Goal: Task Accomplishment & Management: Manage account settings

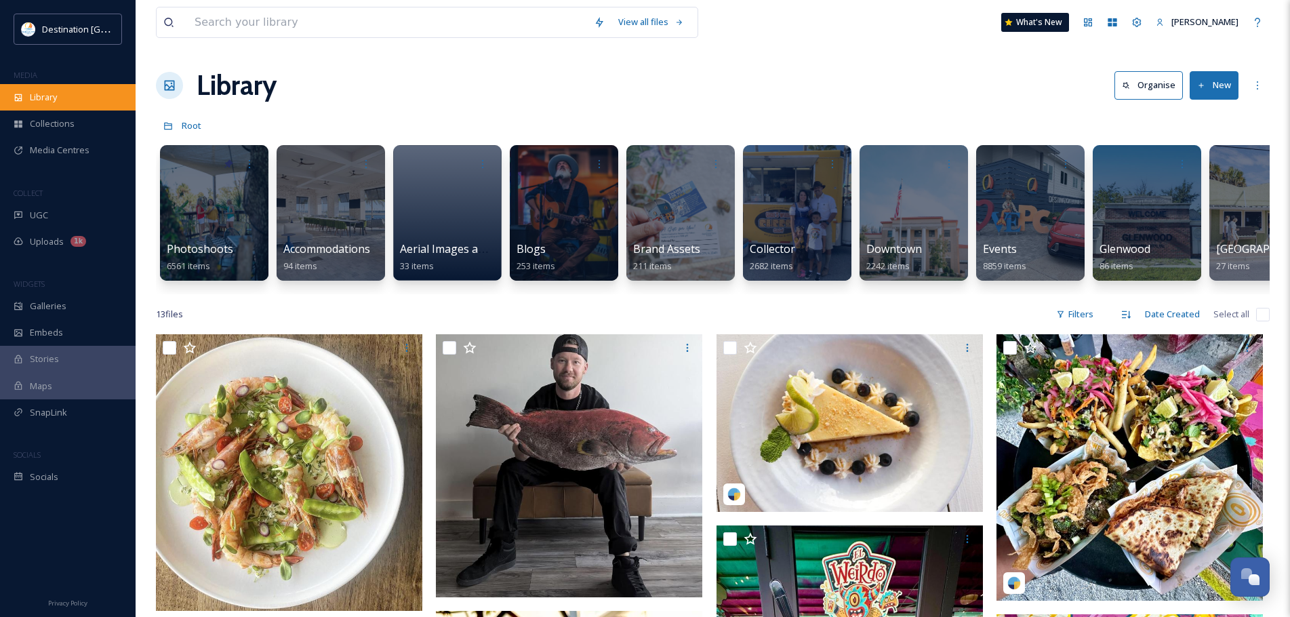
scroll to position [1017, 0]
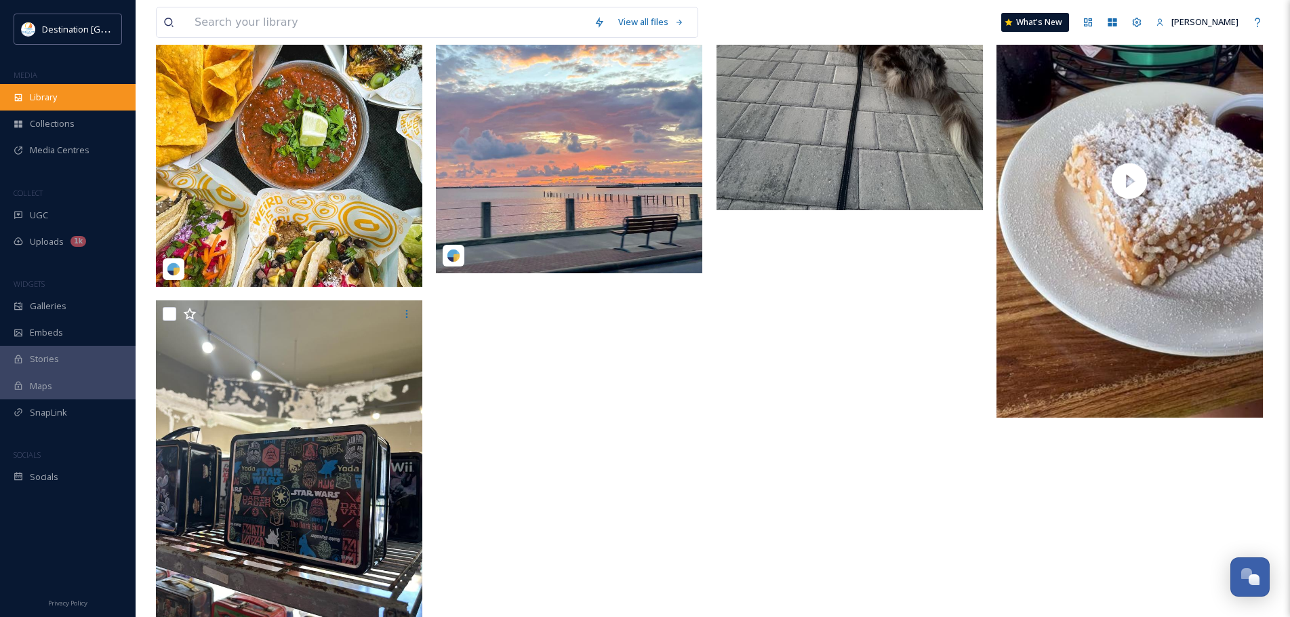
click at [96, 102] on div "Library" at bounding box center [68, 97] width 136 height 26
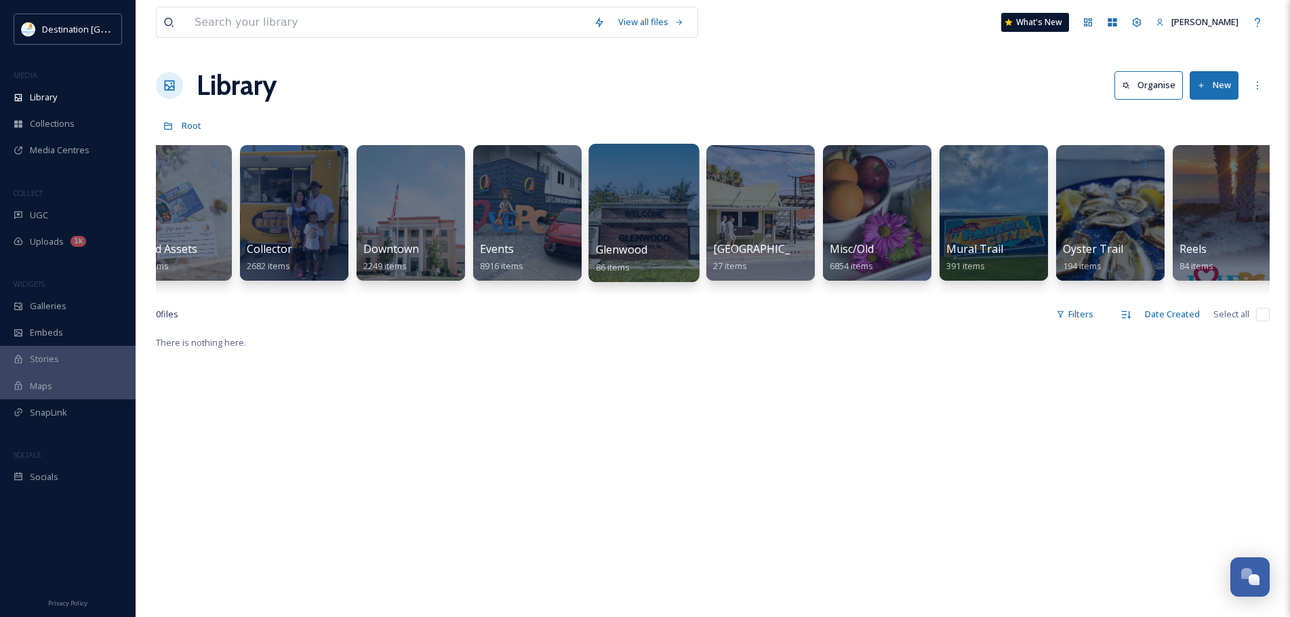
scroll to position [0, 492]
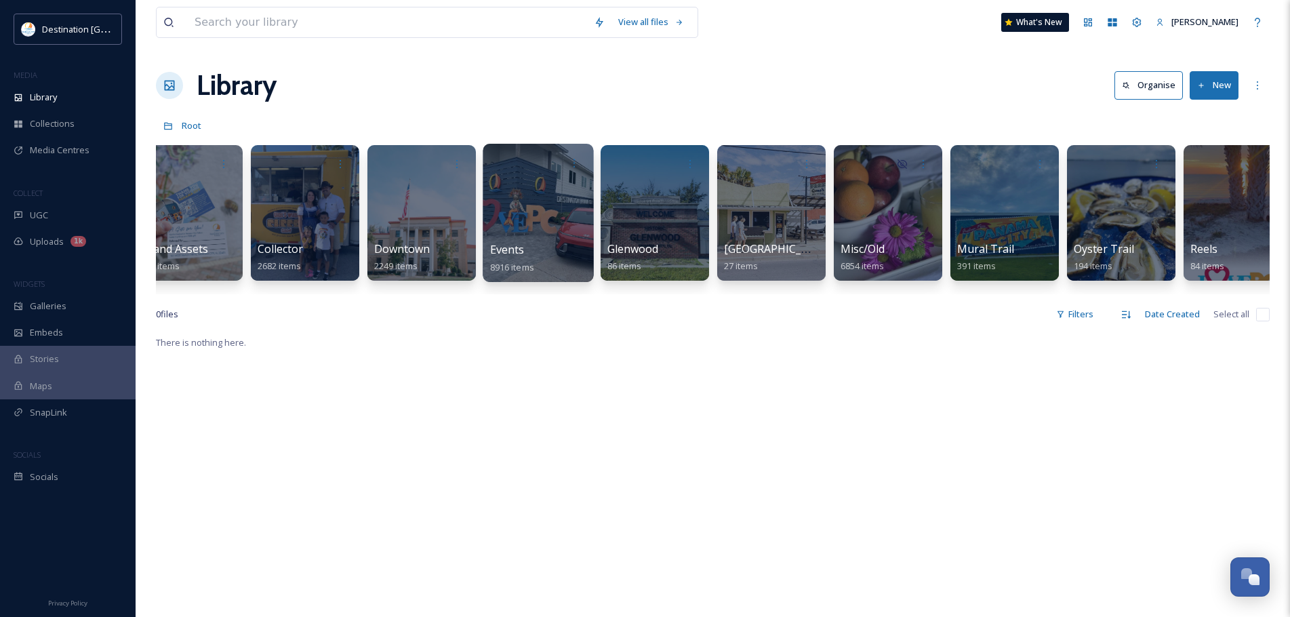
click at [527, 212] on div at bounding box center [538, 213] width 111 height 138
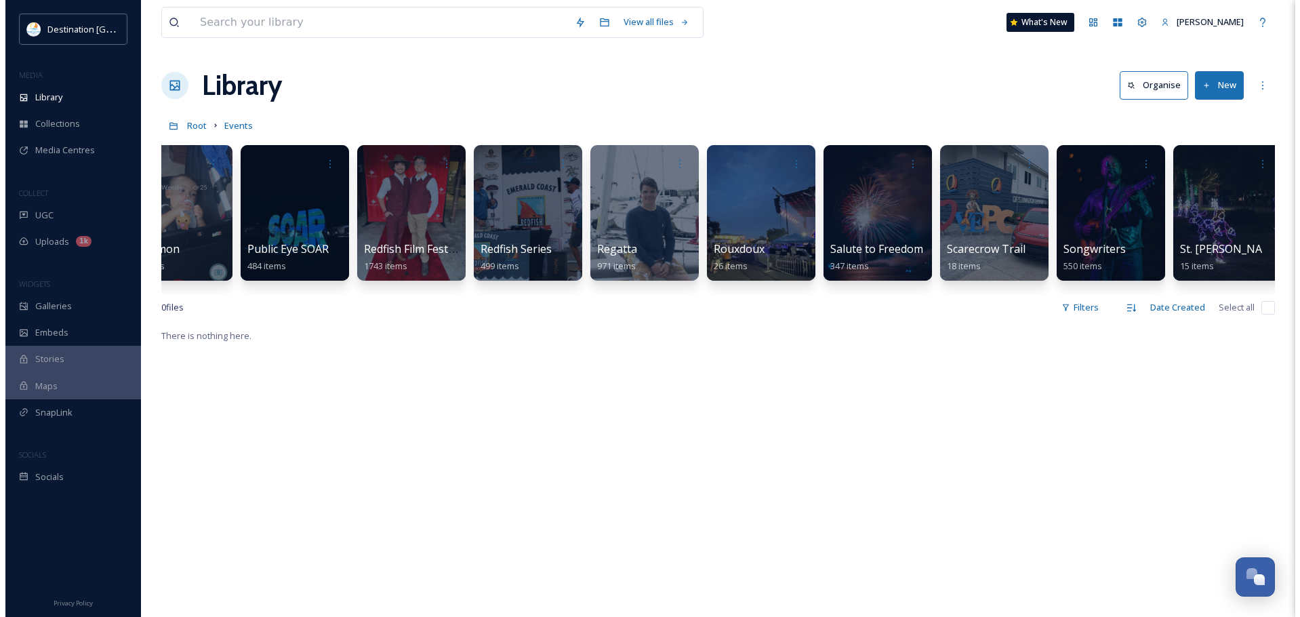
scroll to position [0, 3202]
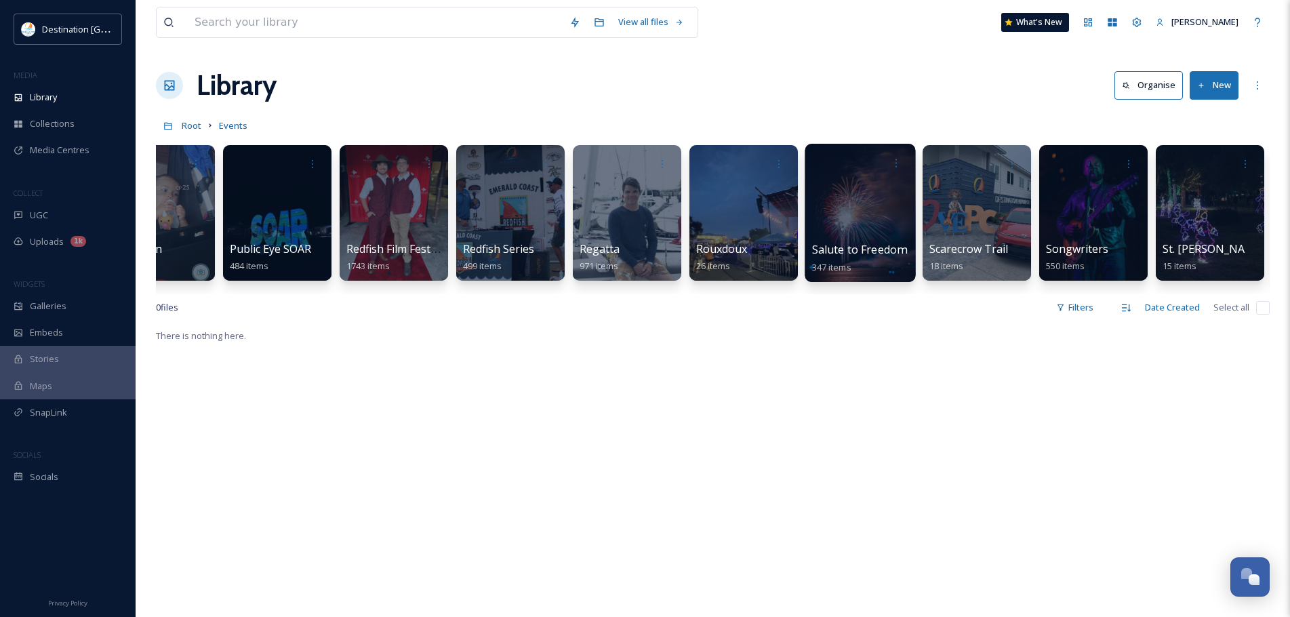
click at [885, 237] on div at bounding box center [860, 213] width 111 height 138
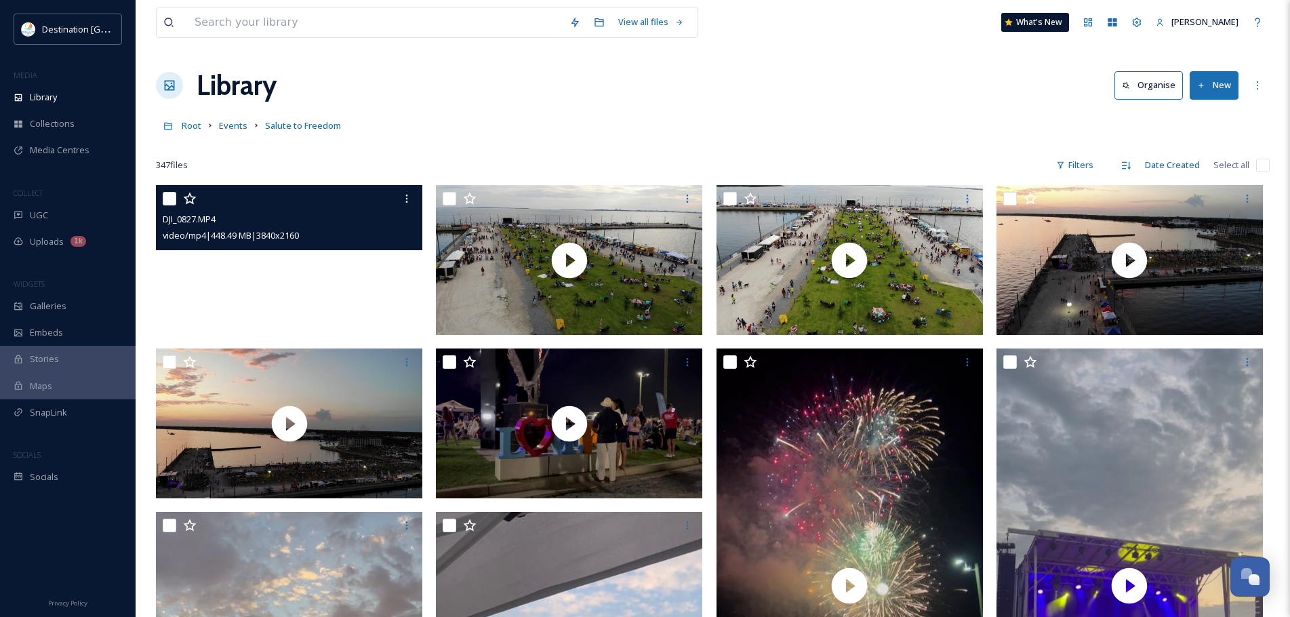
click at [254, 283] on video "DJI_0827.MP4" at bounding box center [289, 260] width 266 height 150
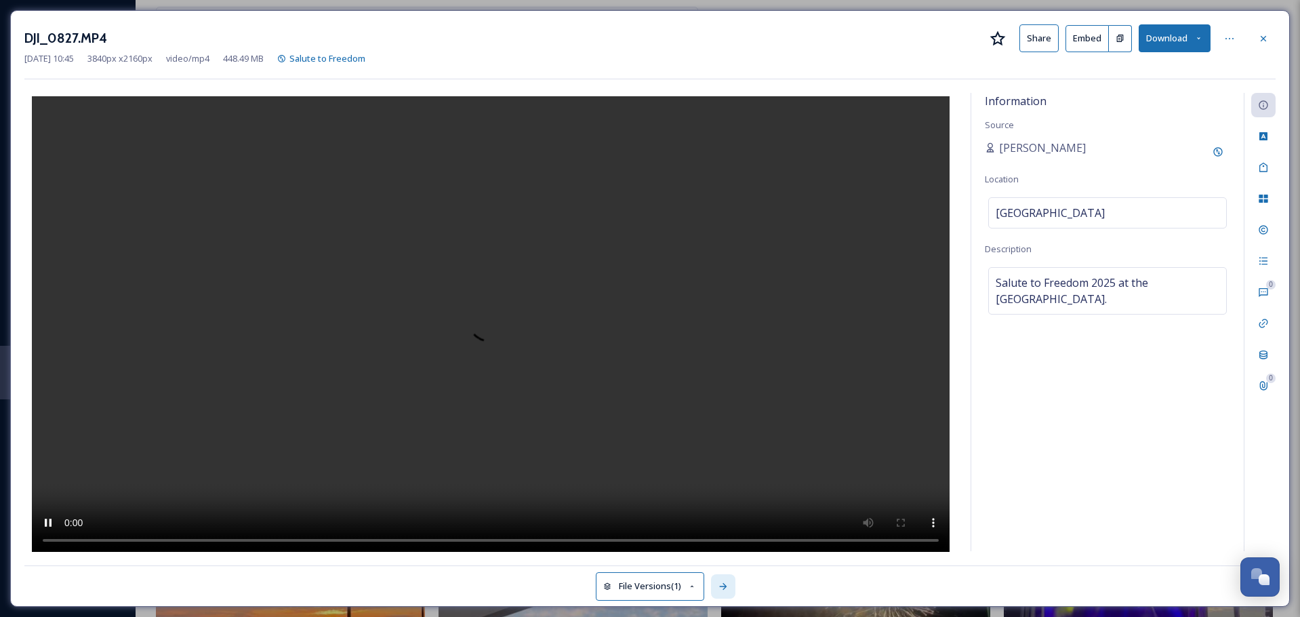
click at [723, 590] on icon at bounding box center [723, 586] width 11 height 11
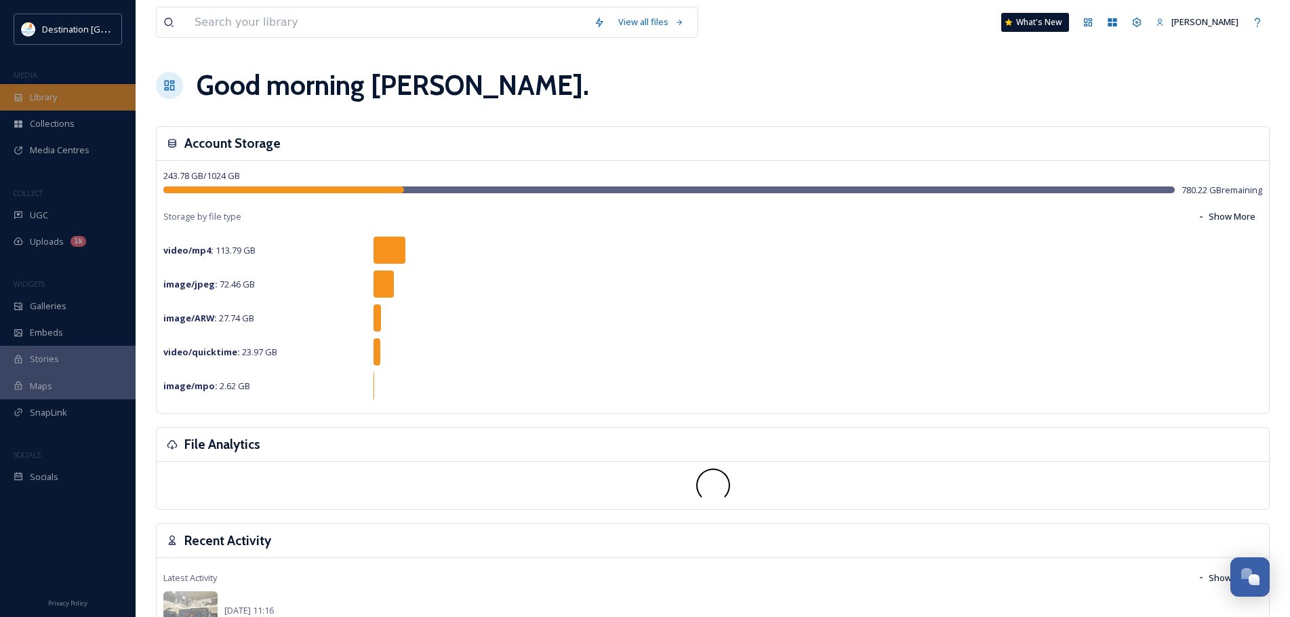
click at [75, 101] on div "Library" at bounding box center [68, 97] width 136 height 26
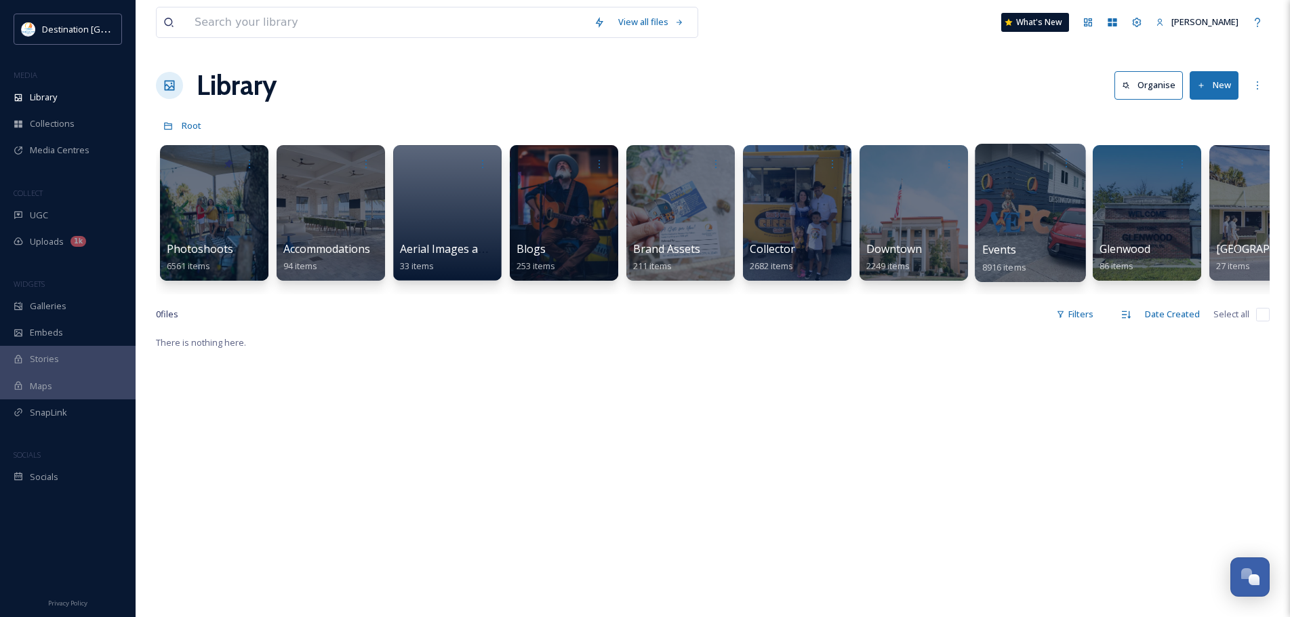
click at [1025, 228] on div at bounding box center [1030, 213] width 111 height 138
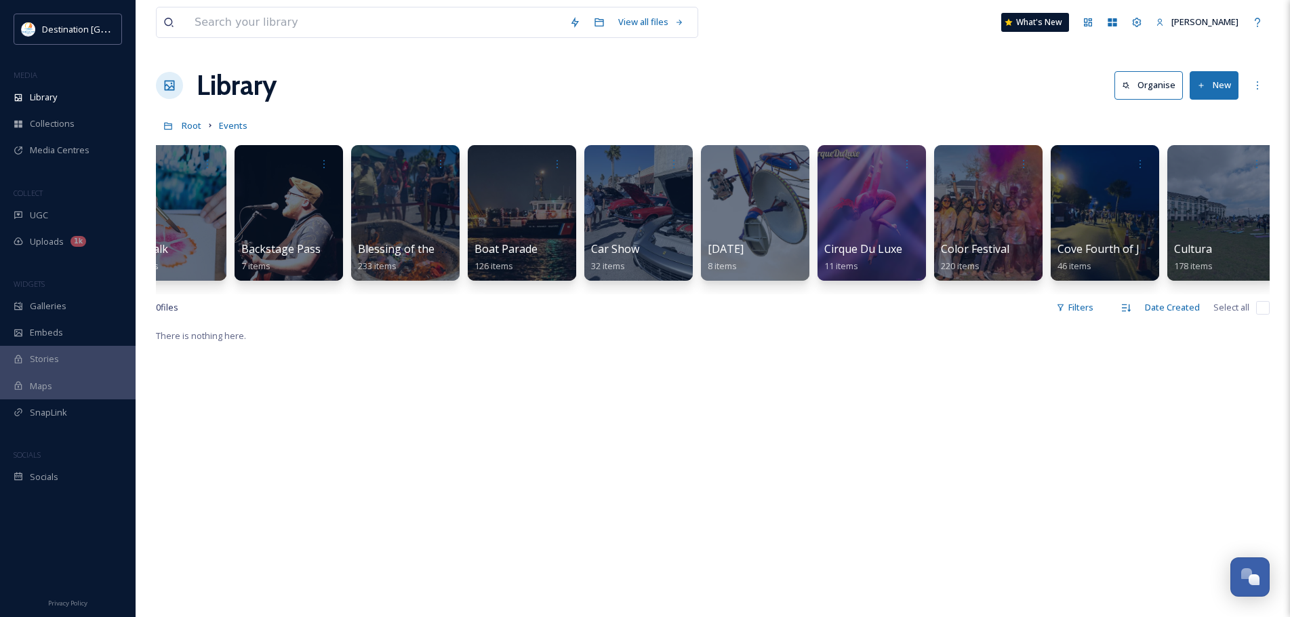
scroll to position [0, 161]
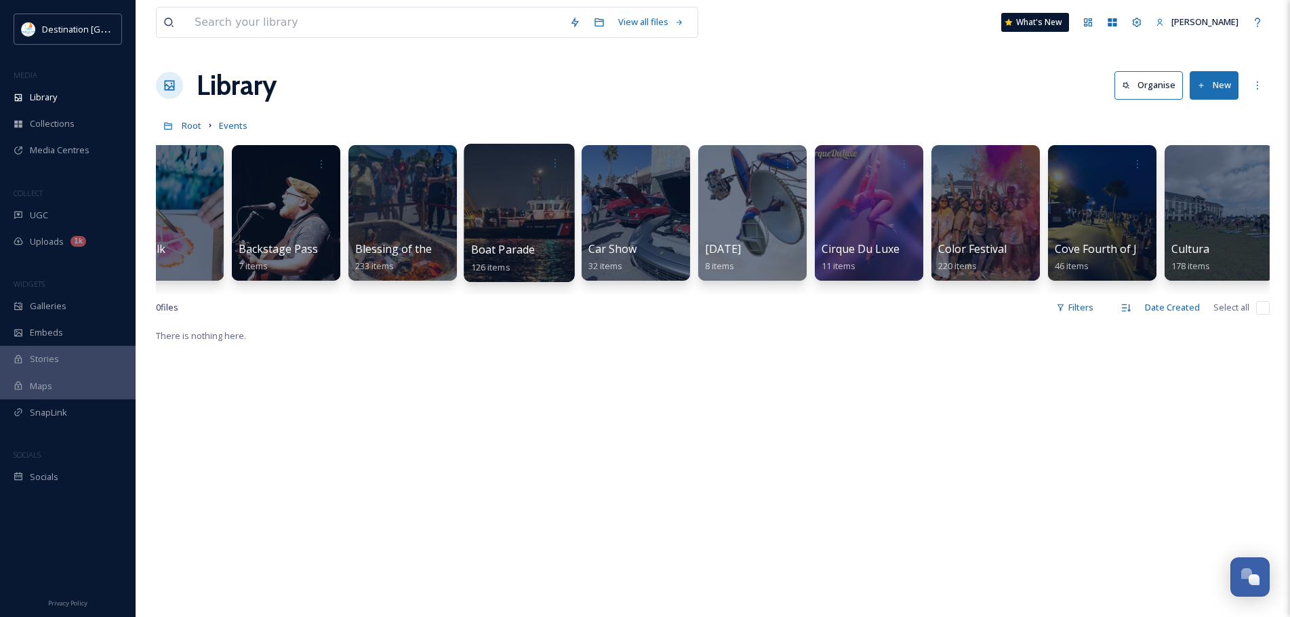
click at [532, 228] on div at bounding box center [519, 213] width 111 height 138
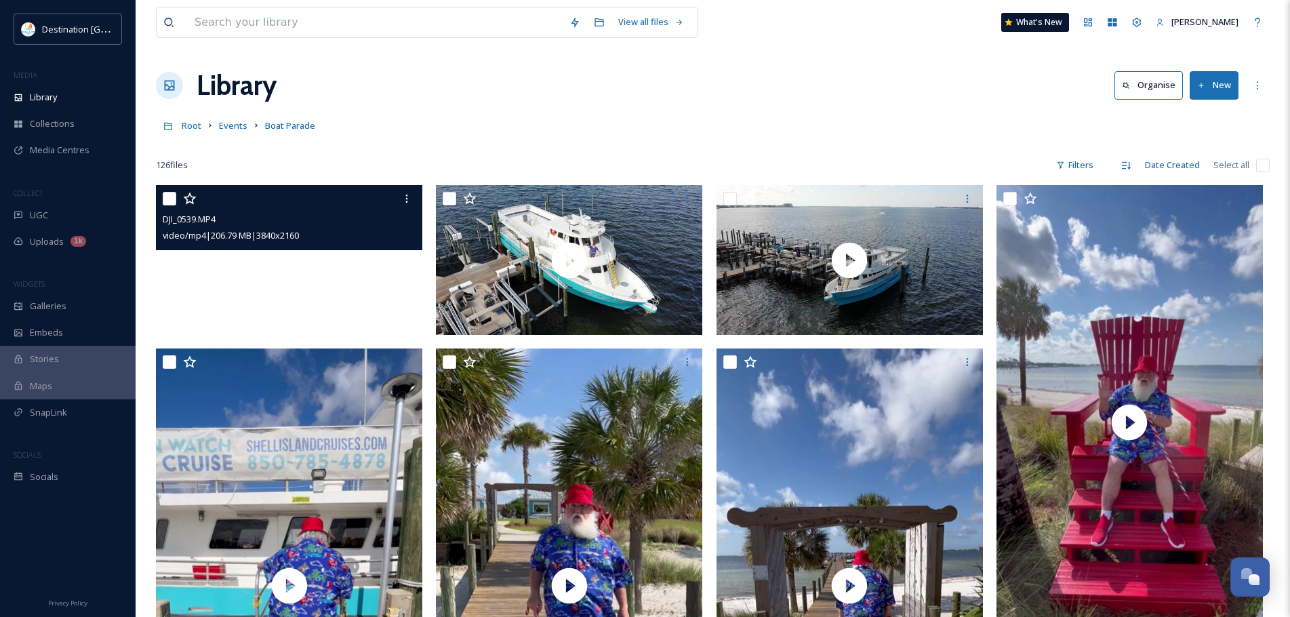
click at [401, 296] on video "DJI_0539.MP4" at bounding box center [289, 260] width 266 height 150
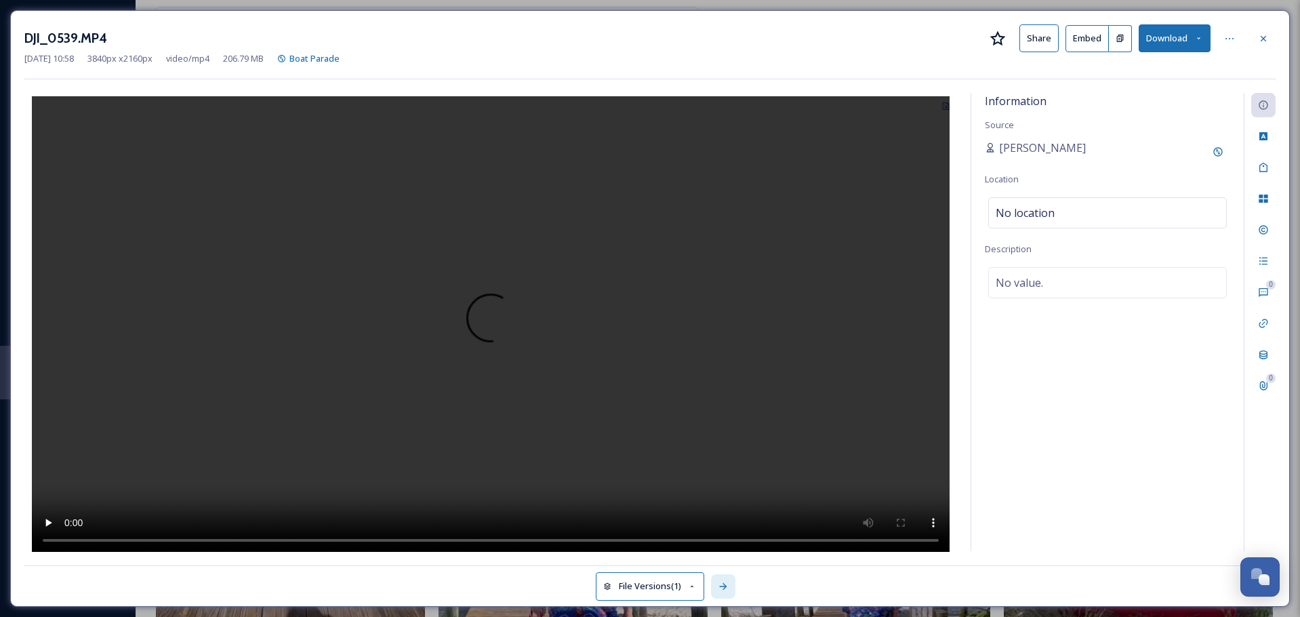
click at [724, 587] on icon at bounding box center [723, 586] width 11 height 11
click at [725, 588] on icon at bounding box center [723, 586] width 11 height 11
click at [729, 584] on icon at bounding box center [723, 586] width 11 height 11
click at [1265, 37] on icon at bounding box center [1263, 37] width 5 height 5
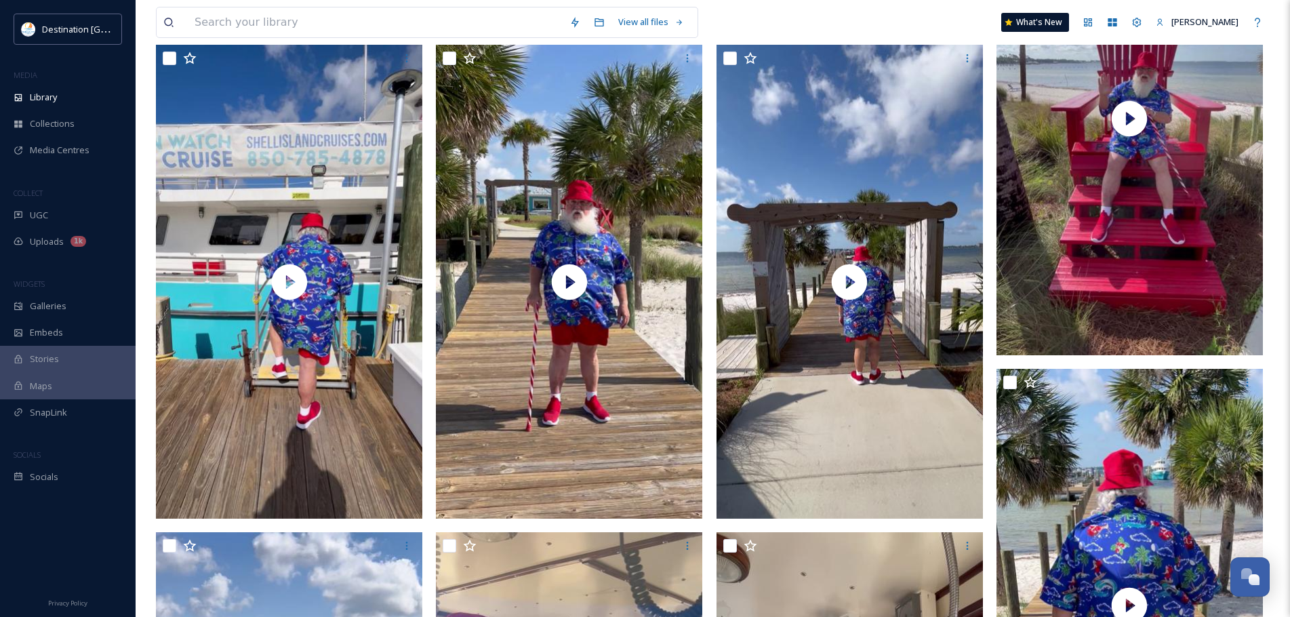
scroll to position [68, 0]
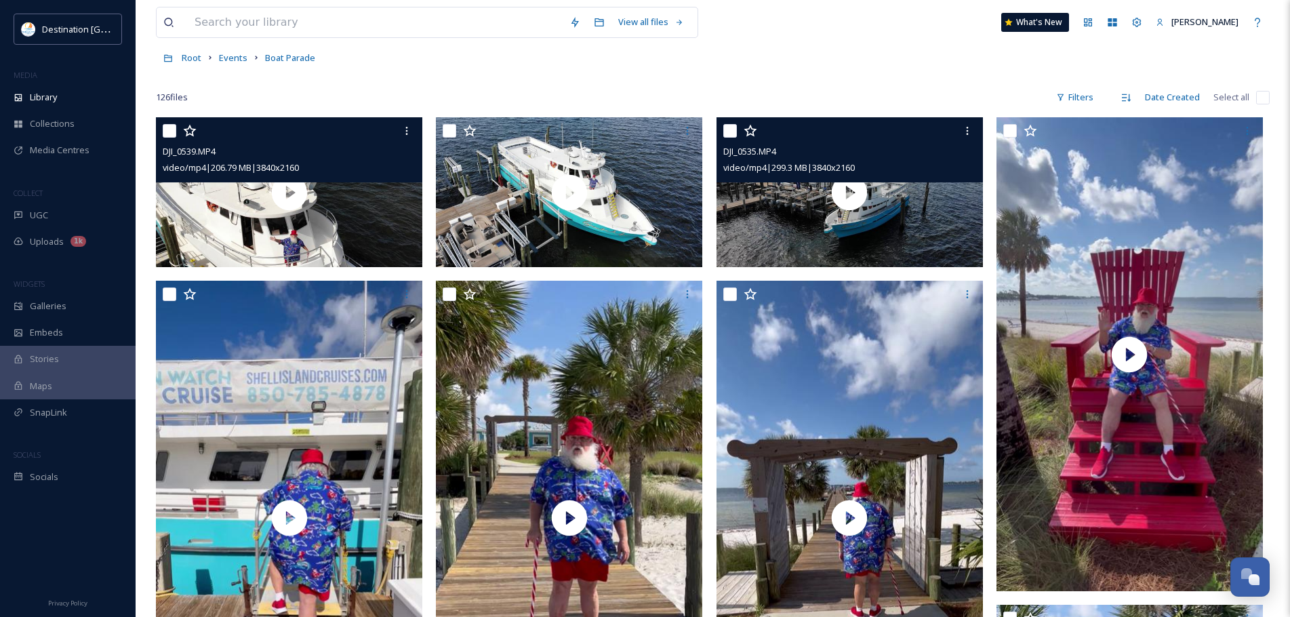
click at [729, 127] on input "checkbox" at bounding box center [730, 131] width 14 height 14
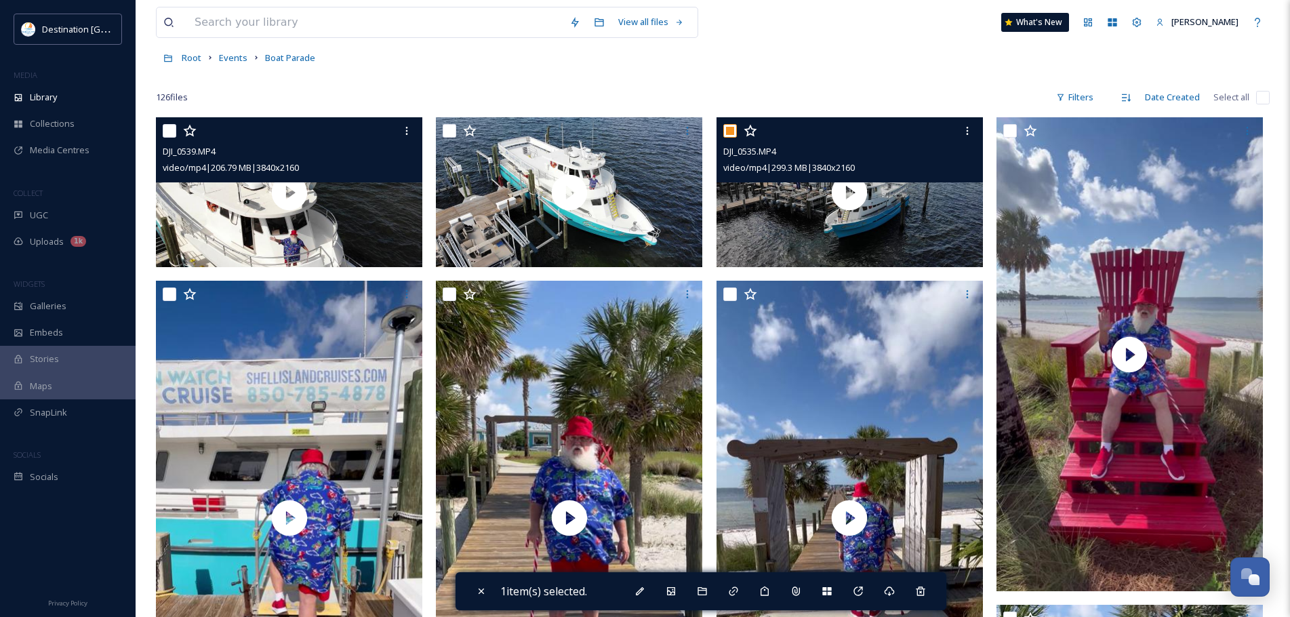
click at [727, 134] on input "checkbox" at bounding box center [730, 131] width 14 height 14
checkbox input "false"
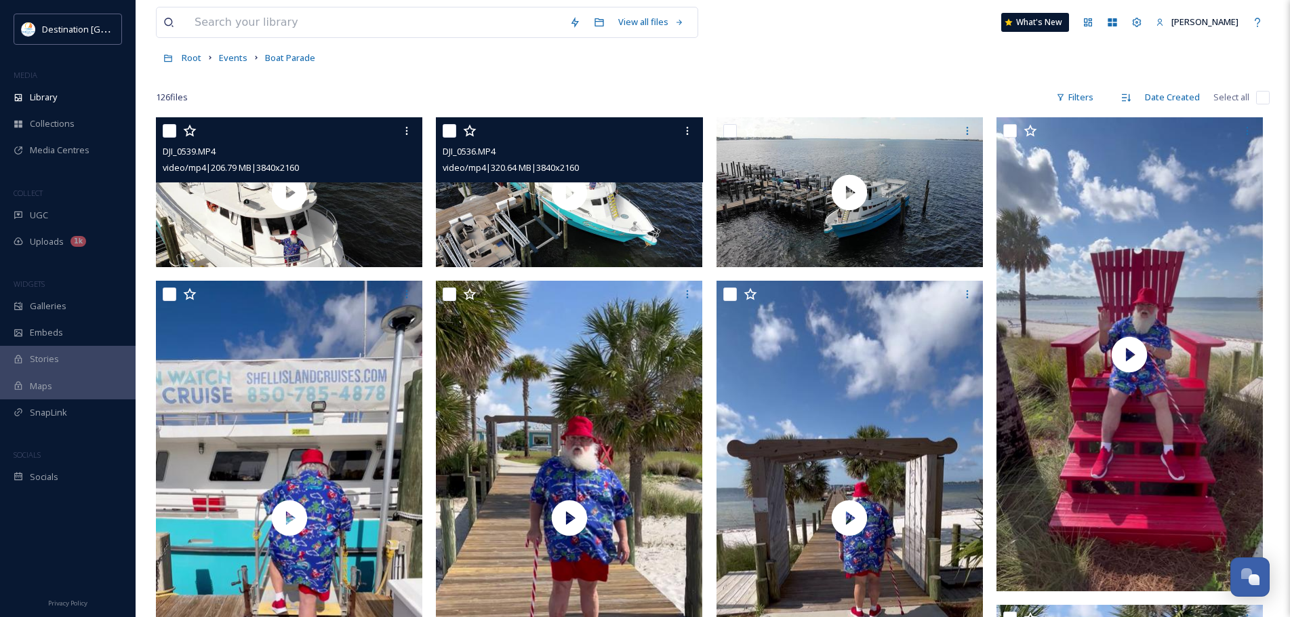
click at [447, 136] on input "checkbox" at bounding box center [450, 131] width 14 height 14
checkbox input "true"
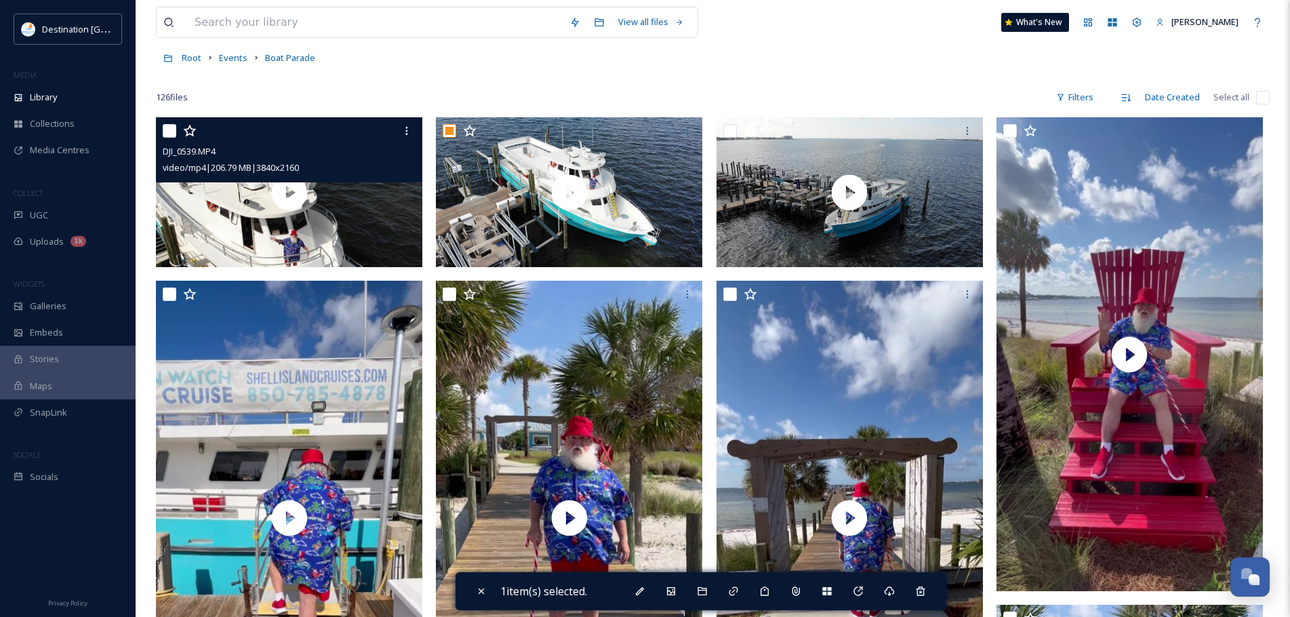
click at [166, 127] on input "checkbox" at bounding box center [170, 131] width 14 height 14
checkbox input "true"
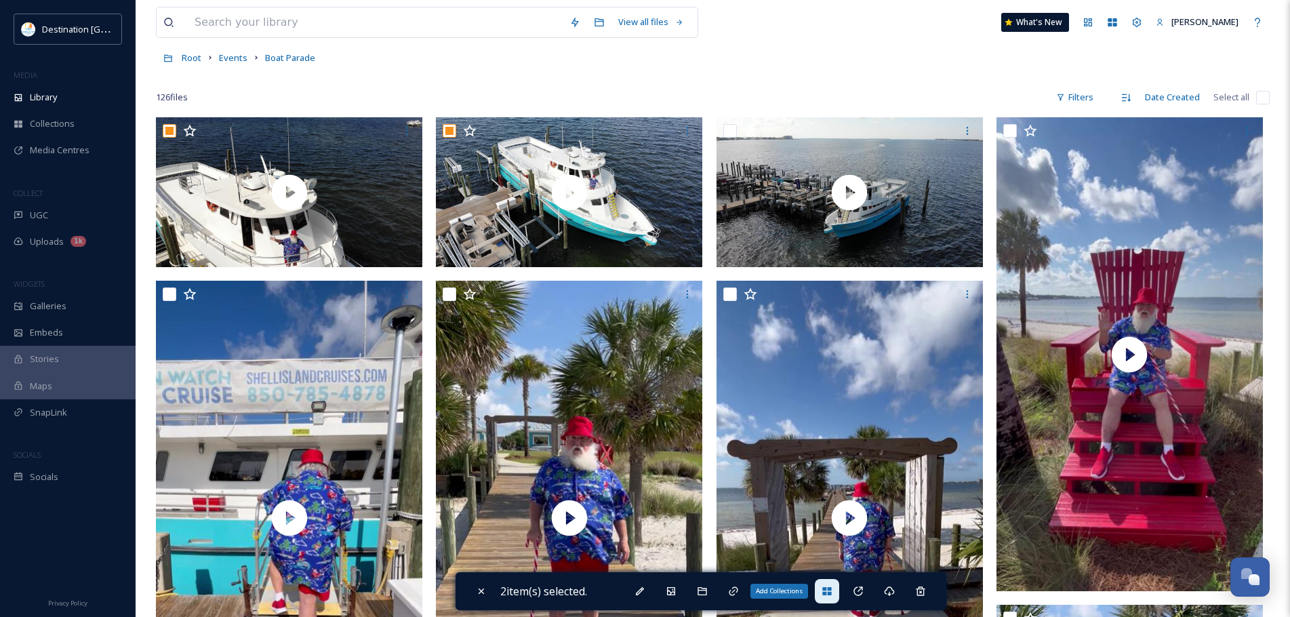
click at [832, 593] on icon at bounding box center [827, 591] width 11 height 11
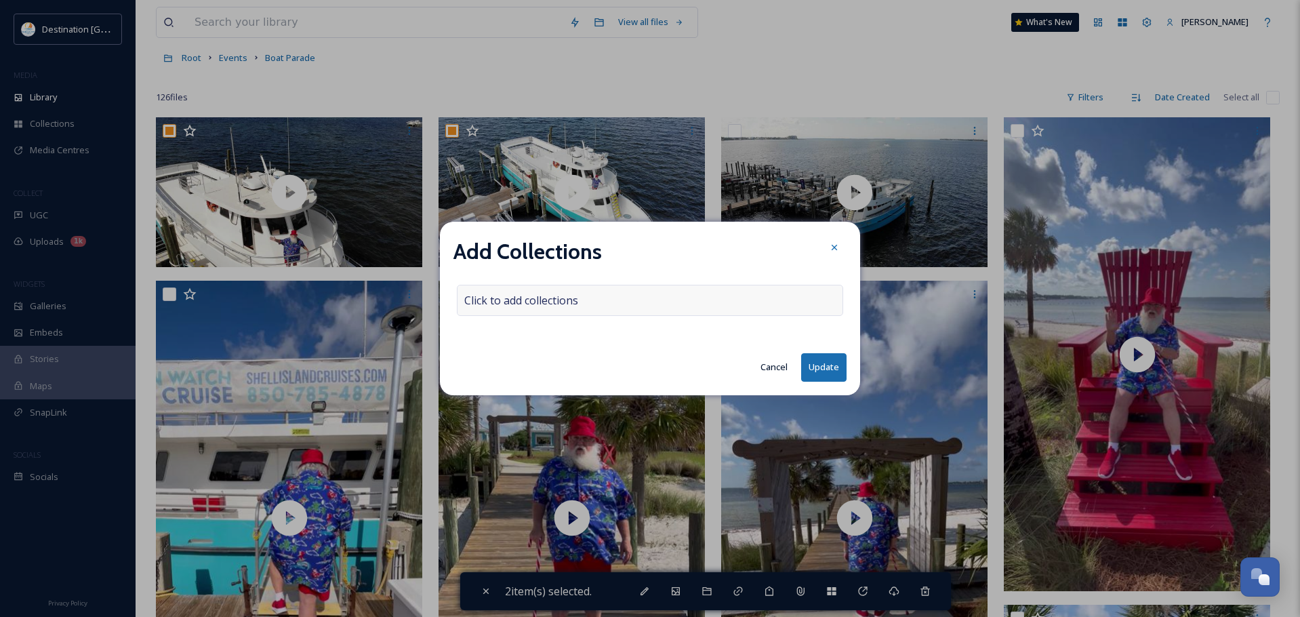
click at [593, 296] on div "Click to add collections" at bounding box center [650, 300] width 386 height 31
click at [595, 308] on div at bounding box center [650, 300] width 386 height 31
click at [603, 310] on div at bounding box center [650, 300] width 386 height 31
click at [599, 302] on div at bounding box center [650, 300] width 386 height 31
click at [559, 306] on input at bounding box center [532, 300] width 149 height 30
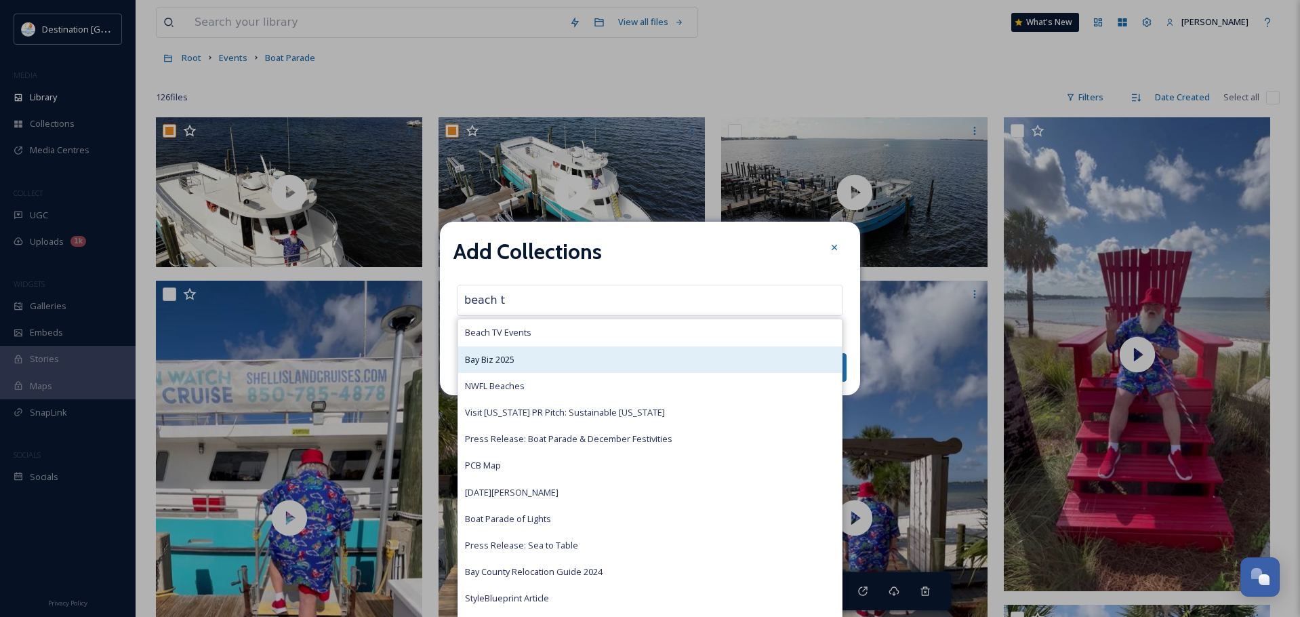
type input "beach t"
click at [515, 353] on span "Bay Biz 2025" at bounding box center [489, 359] width 49 height 13
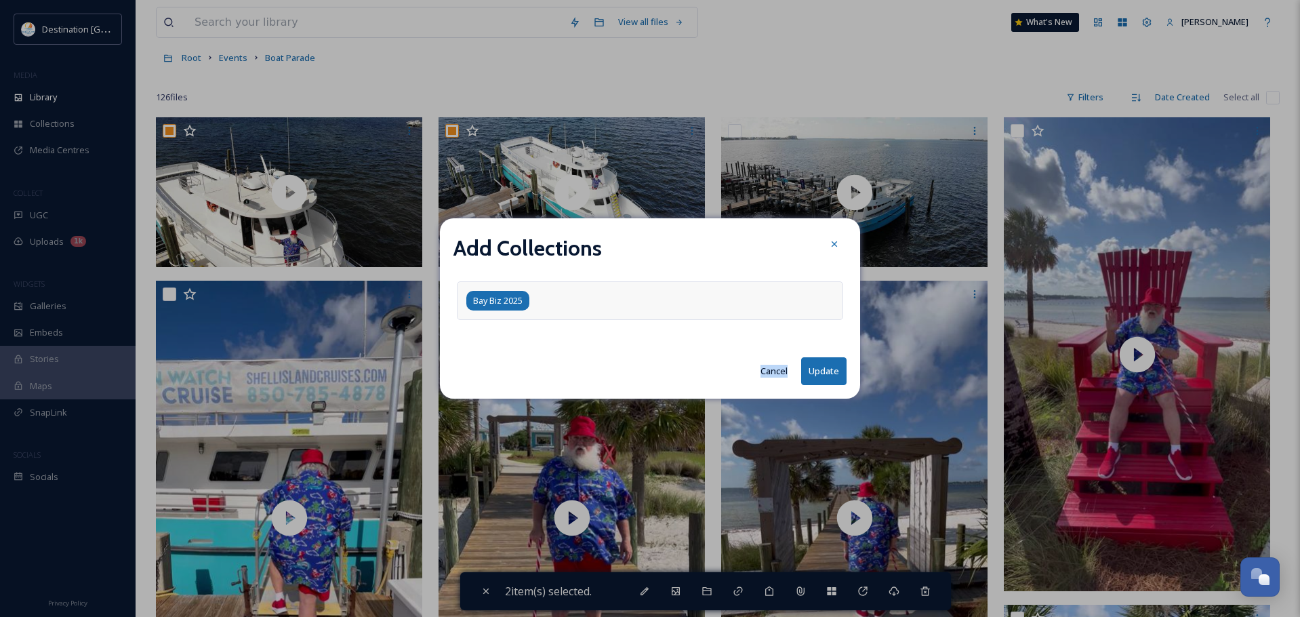
drag, startPoint x: 516, startPoint y: 353, endPoint x: 517, endPoint y: 302, distance: 50.9
click at [514, 337] on div "Add Collections Bay Biz 2025 Cancel Update" at bounding box center [650, 308] width 420 height 180
click at [533, 294] on div "Bay Biz 2025" at bounding box center [650, 300] width 386 height 39
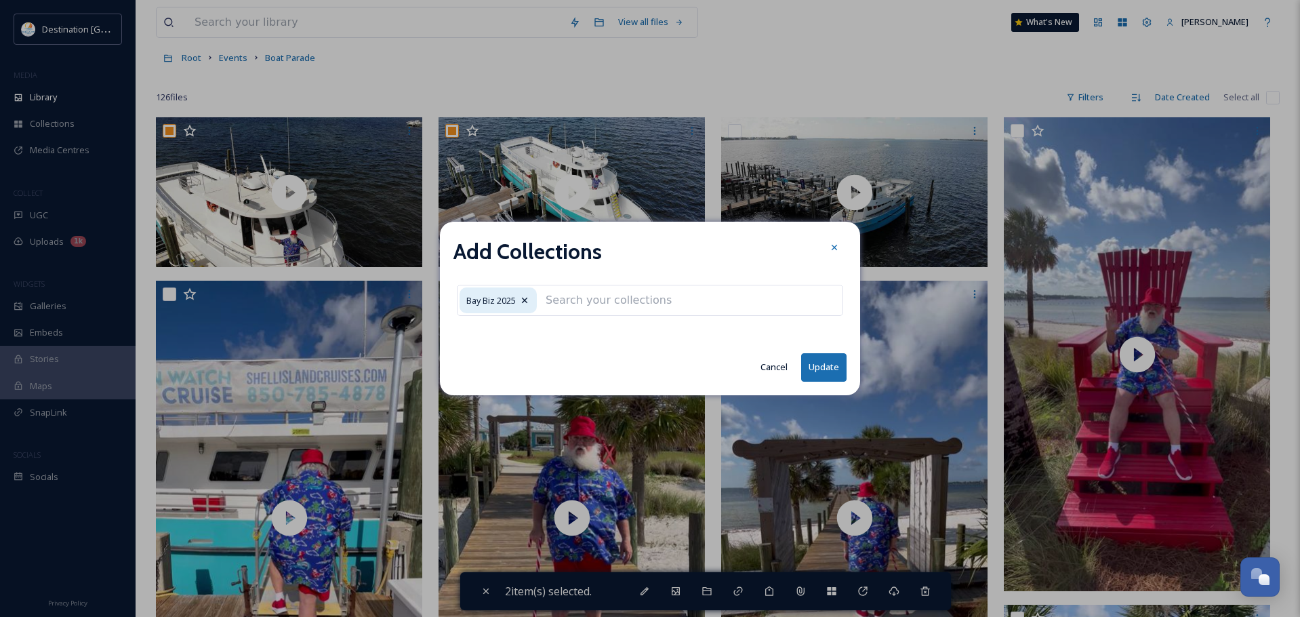
click at [562, 292] on input at bounding box center [613, 300] width 149 height 30
click at [529, 300] on icon at bounding box center [524, 300] width 11 height 11
click at [526, 300] on icon at bounding box center [524, 300] width 5 height 5
click at [525, 293] on div "Bay Biz 2025" at bounding box center [498, 300] width 77 height 26
click at [525, 305] on icon at bounding box center [524, 300] width 11 height 11
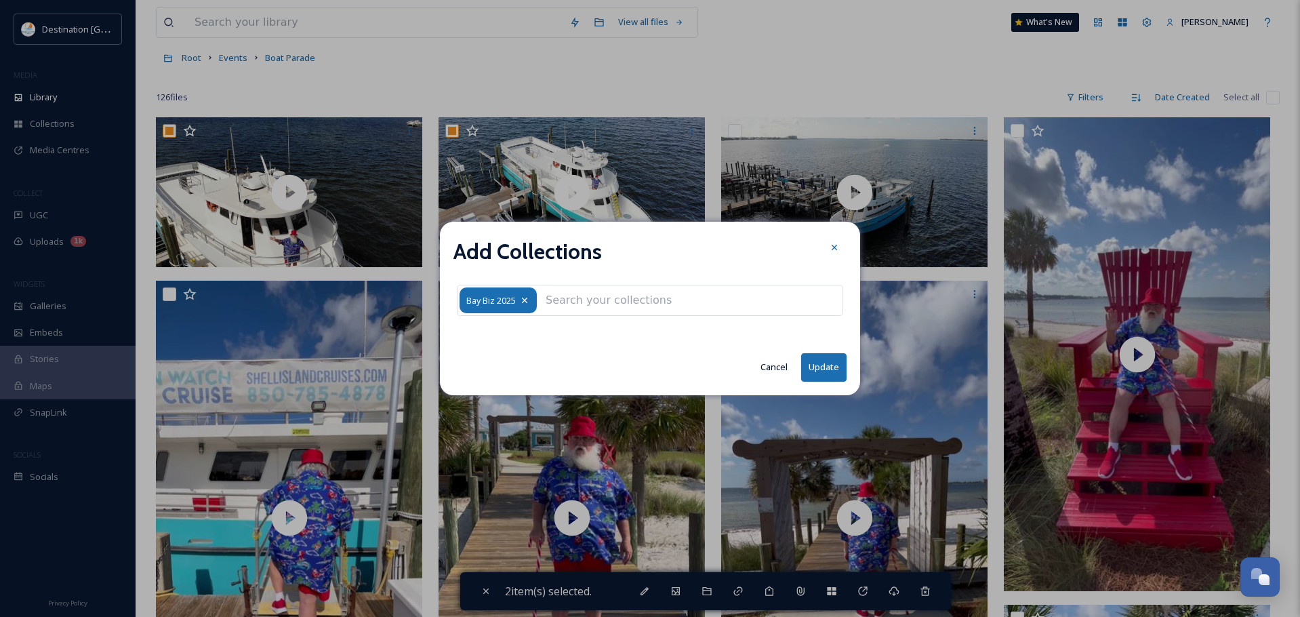
click at [525, 303] on icon at bounding box center [524, 300] width 11 height 11
click at [527, 298] on icon at bounding box center [524, 300] width 11 height 11
click at [601, 348] on div "Add Collections Bay Biz 2025 Cancel Update" at bounding box center [650, 308] width 420 height 173
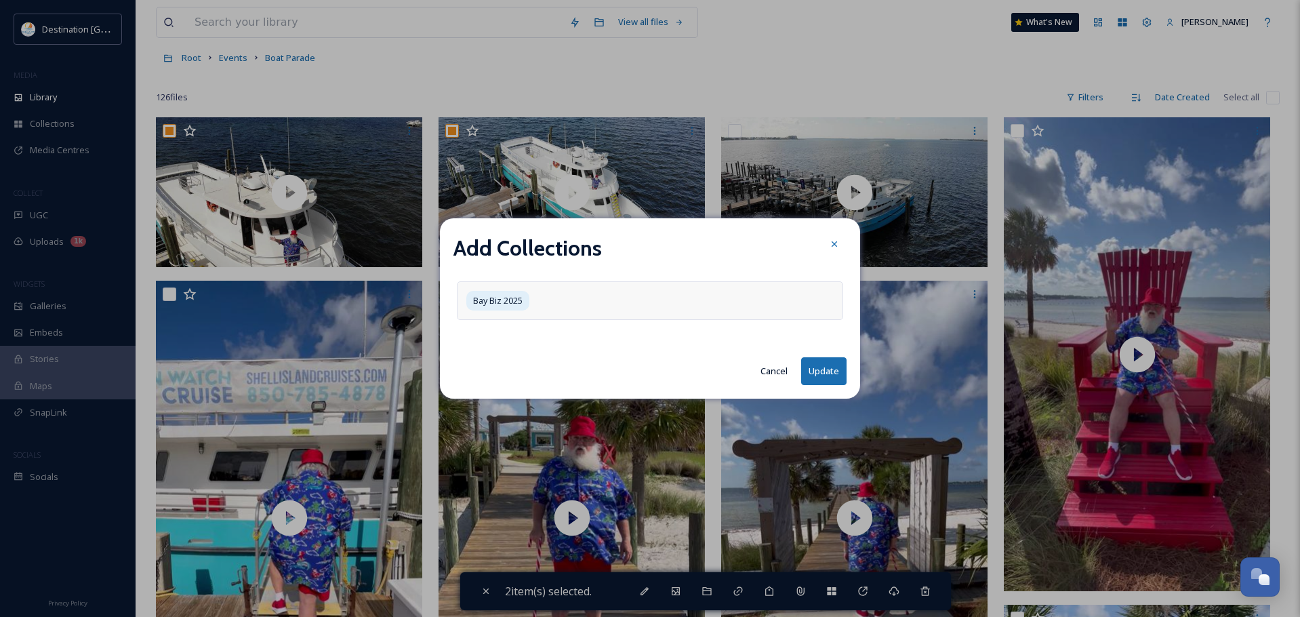
click at [599, 299] on div "Bay Biz 2025" at bounding box center [650, 300] width 386 height 39
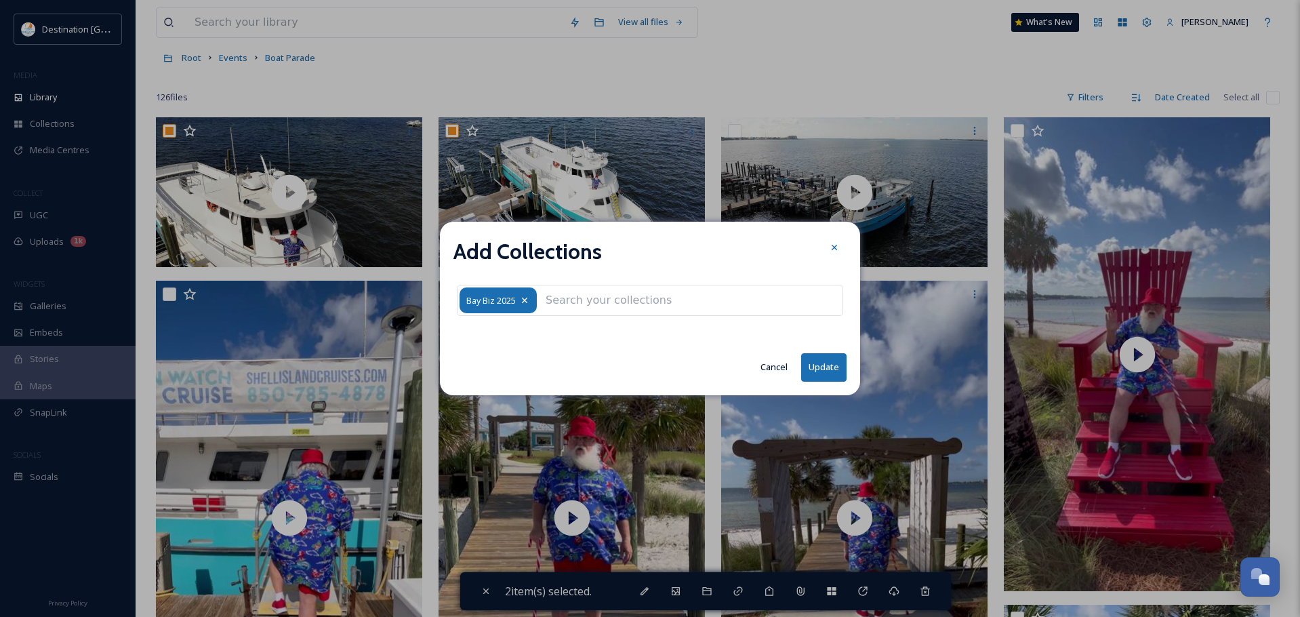
click at [525, 300] on icon at bounding box center [524, 300] width 5 height 5
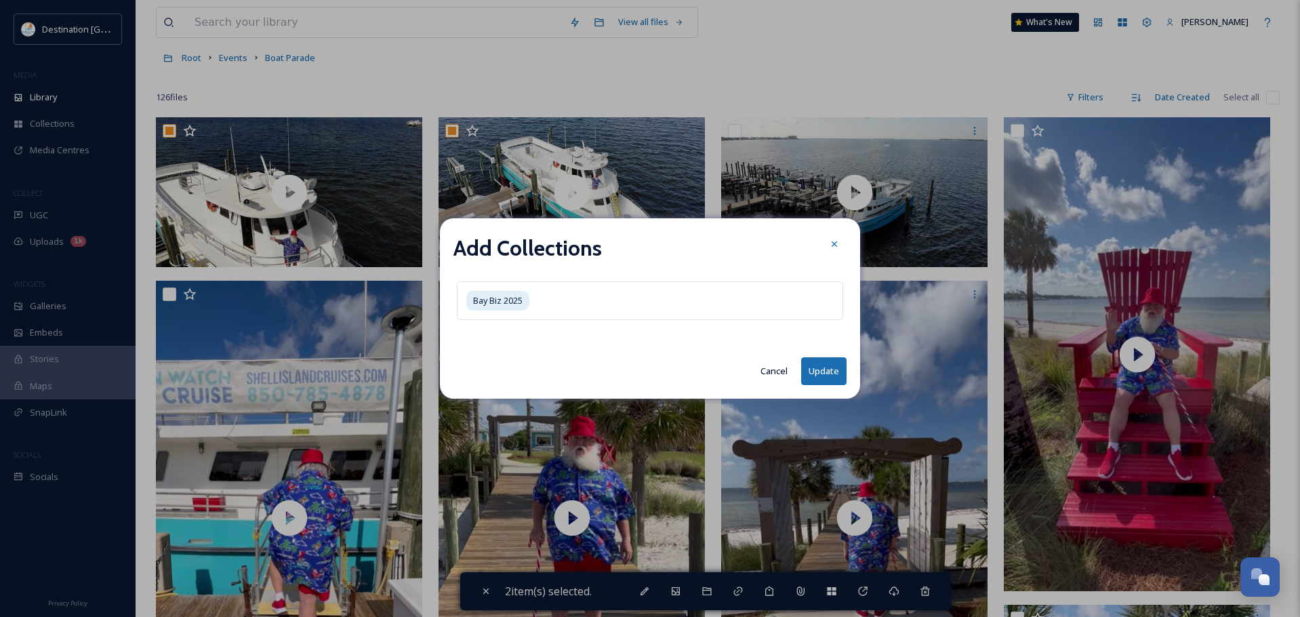
click at [780, 362] on button "Cancel" at bounding box center [774, 371] width 41 height 26
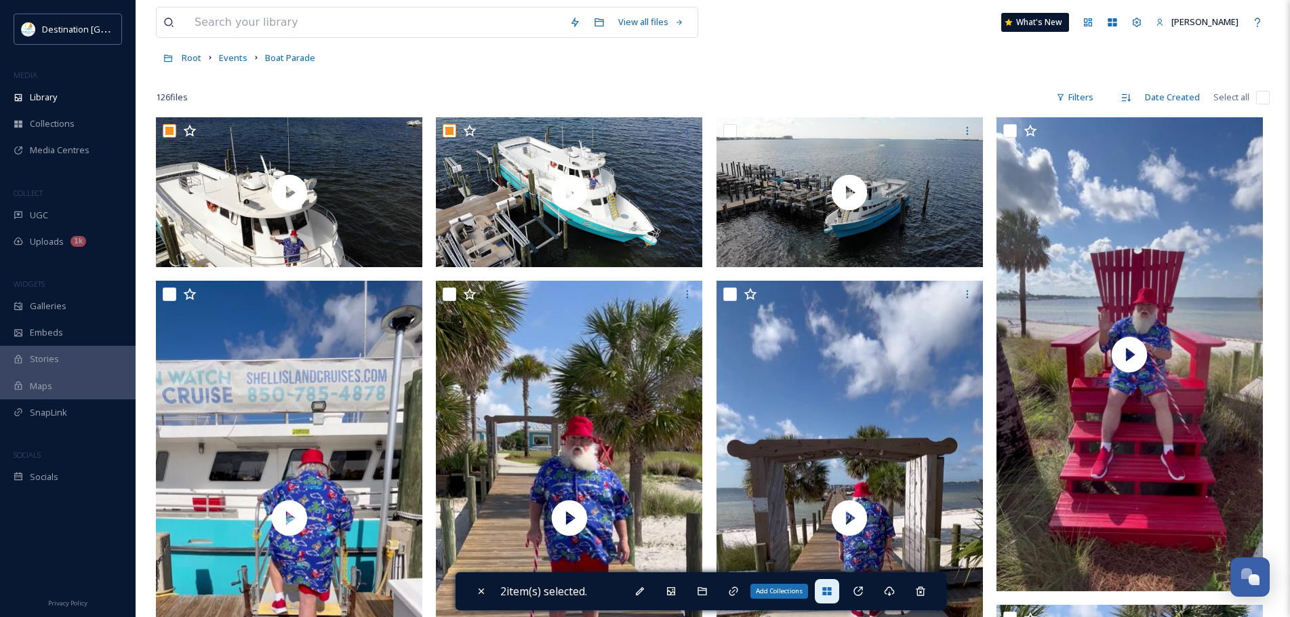
click at [839, 584] on div "Add Collections" at bounding box center [827, 591] width 24 height 24
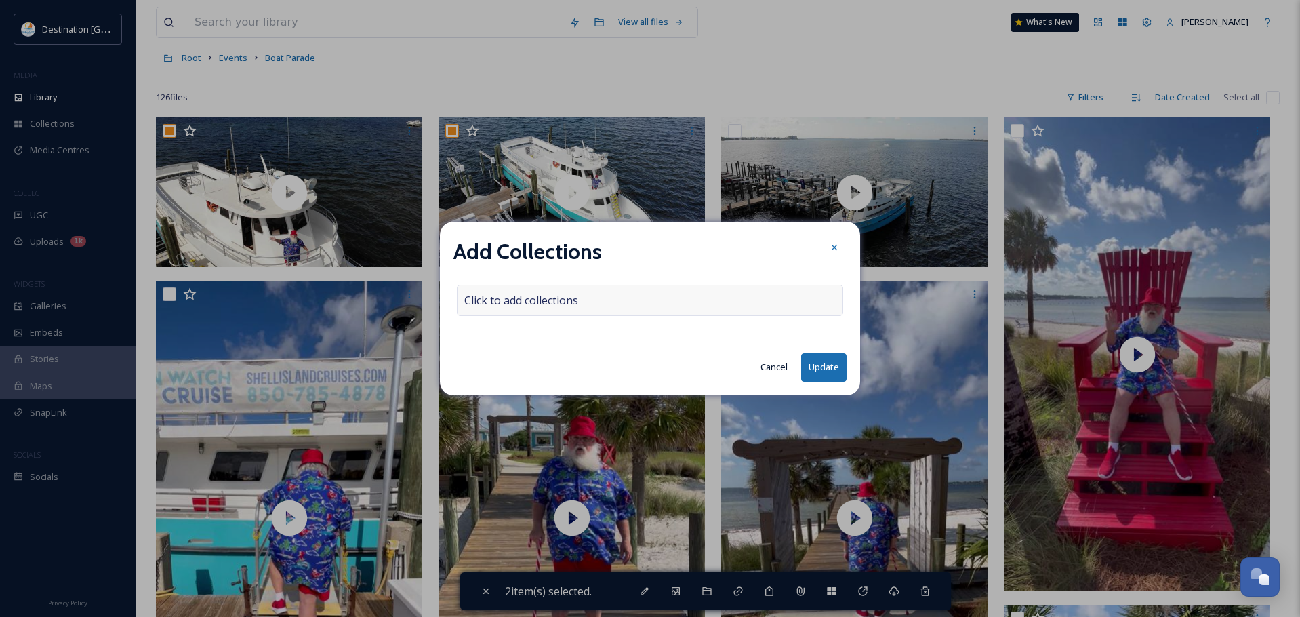
click at [590, 300] on div "Click to add collections" at bounding box center [650, 300] width 386 height 31
click at [537, 299] on input at bounding box center [532, 300] width 149 height 30
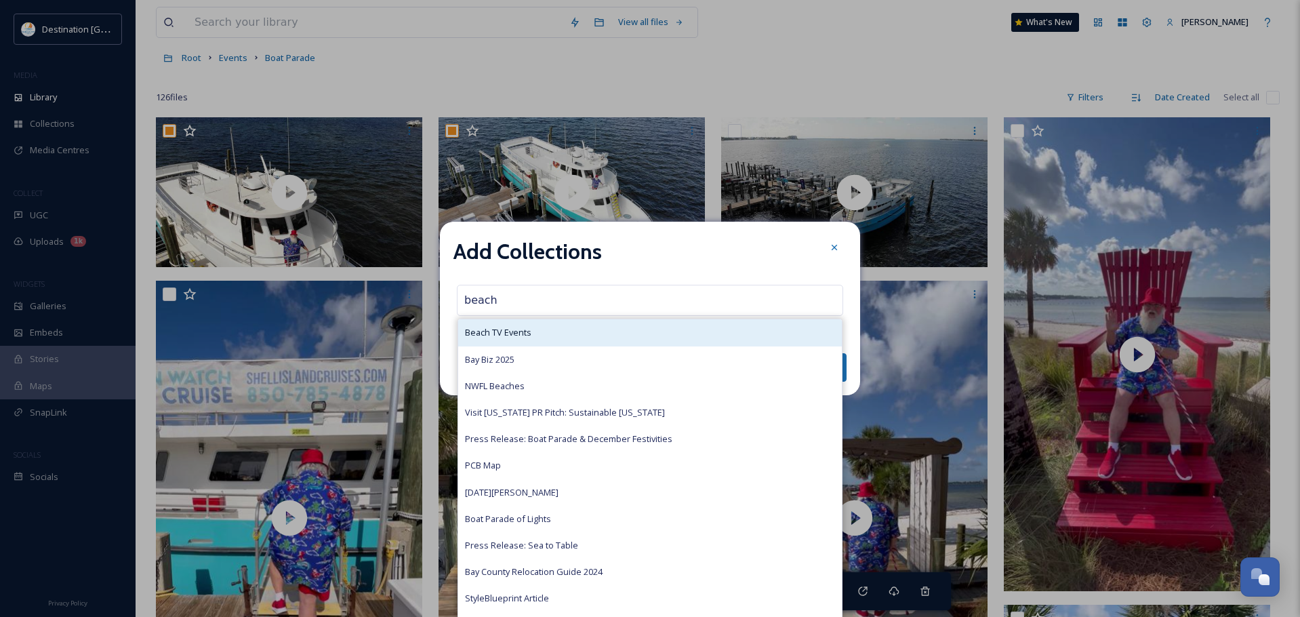
type input "beach"
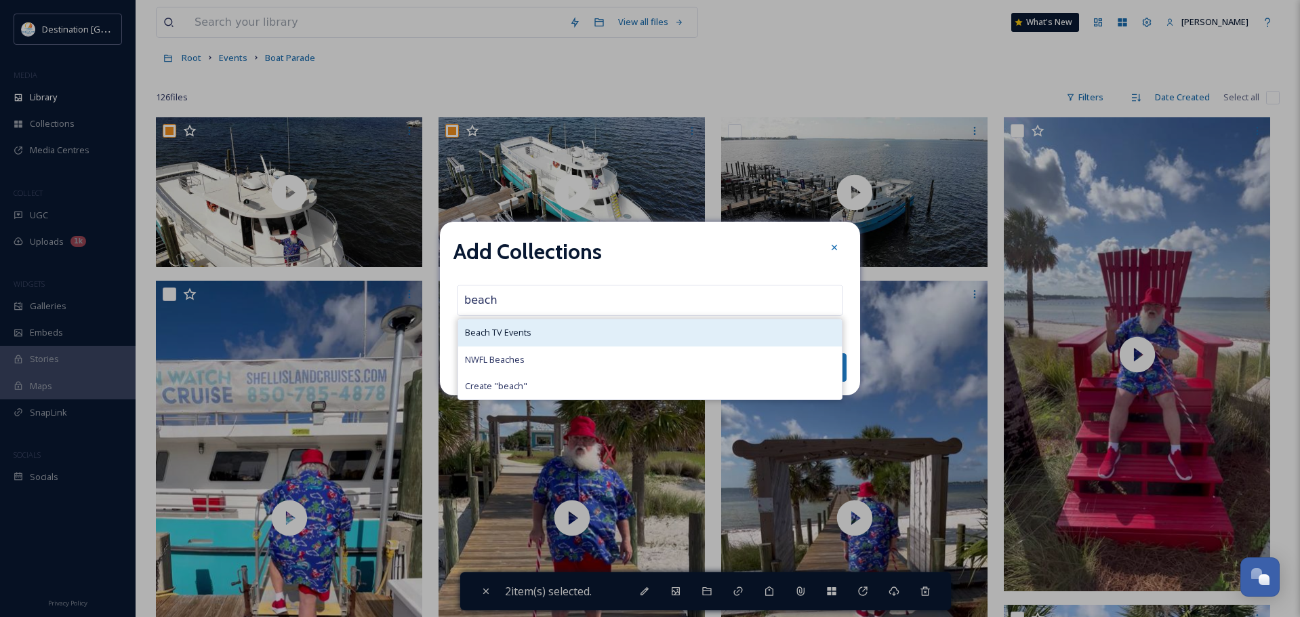
click at [502, 333] on span "Beach TV Events" at bounding box center [498, 332] width 66 height 13
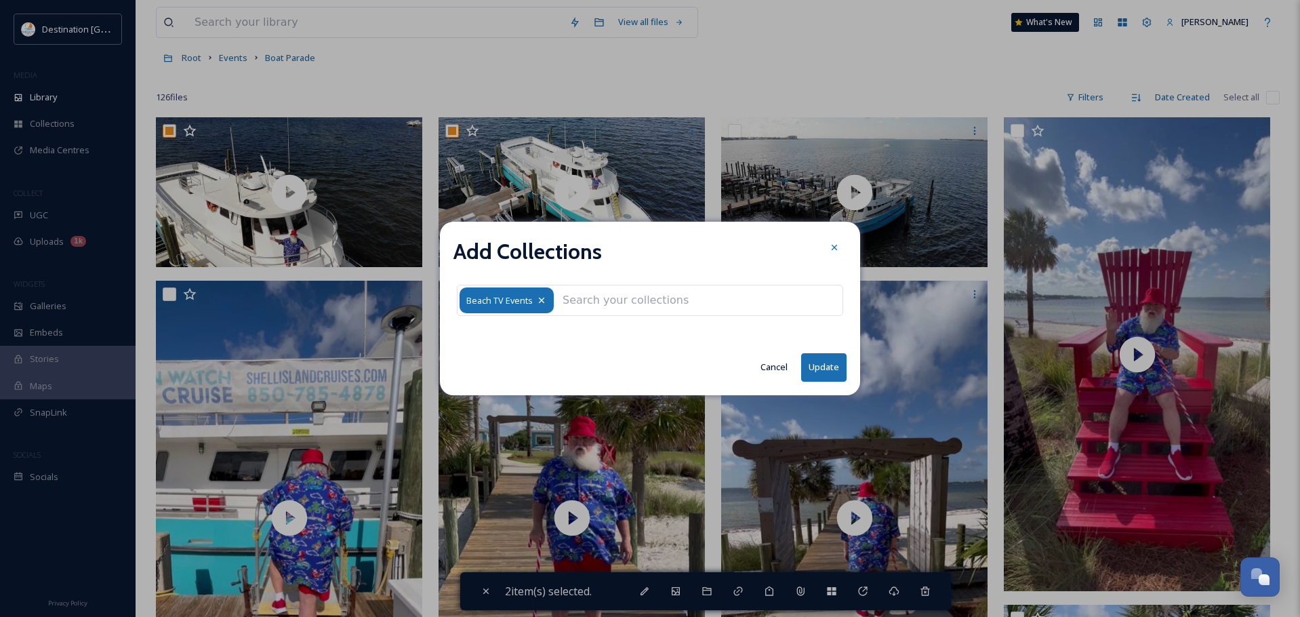
click at [542, 302] on icon at bounding box center [541, 300] width 5 height 5
click at [539, 299] on icon at bounding box center [541, 300] width 5 height 5
click at [540, 299] on icon at bounding box center [541, 300] width 5 height 5
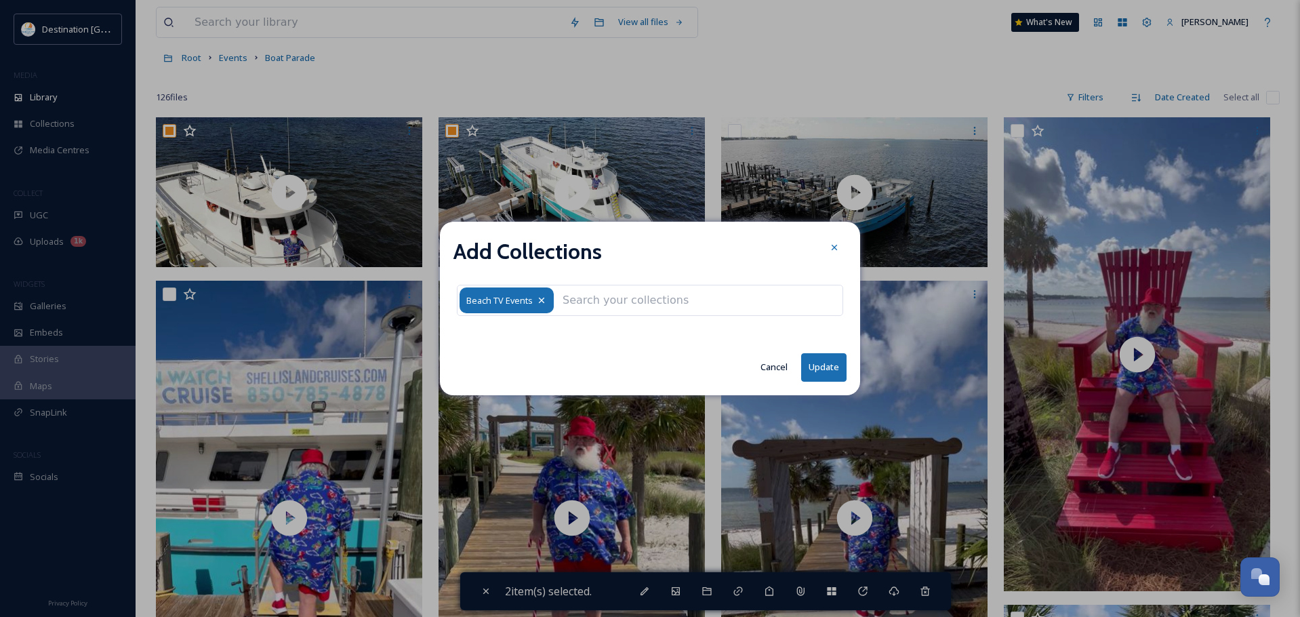
click at [540, 299] on icon at bounding box center [541, 300] width 5 height 5
click at [541, 299] on icon at bounding box center [541, 300] width 11 height 11
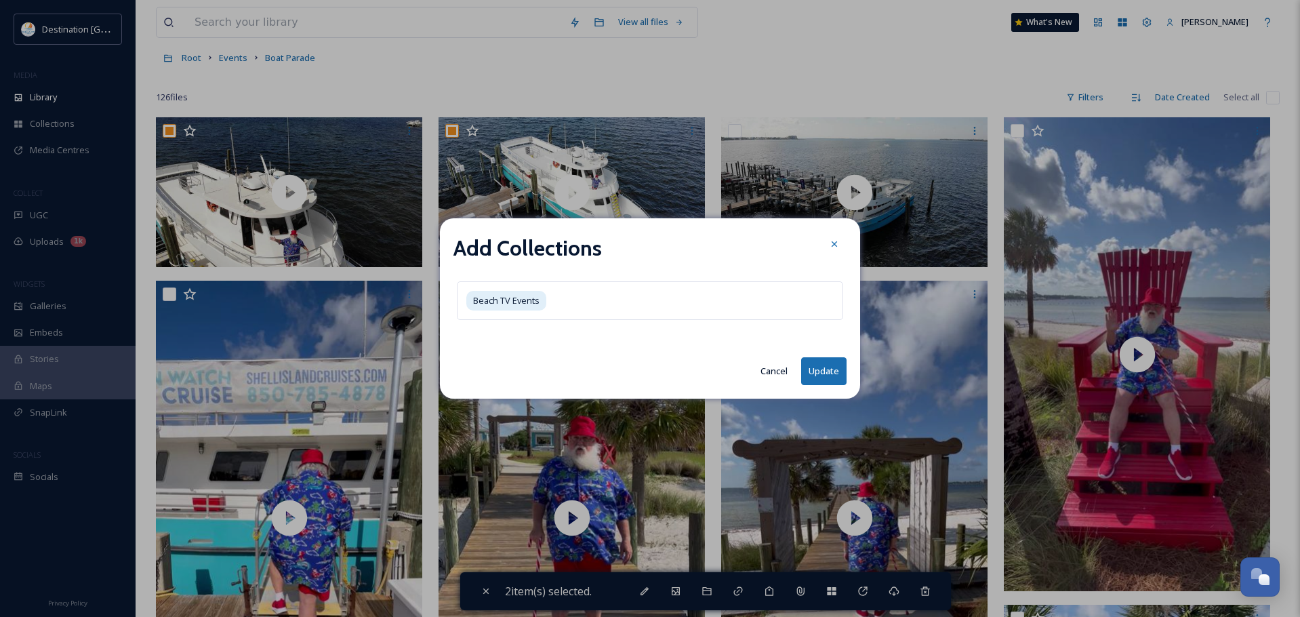
click at [820, 378] on button "Update" at bounding box center [823, 371] width 45 height 28
checkbox input "false"
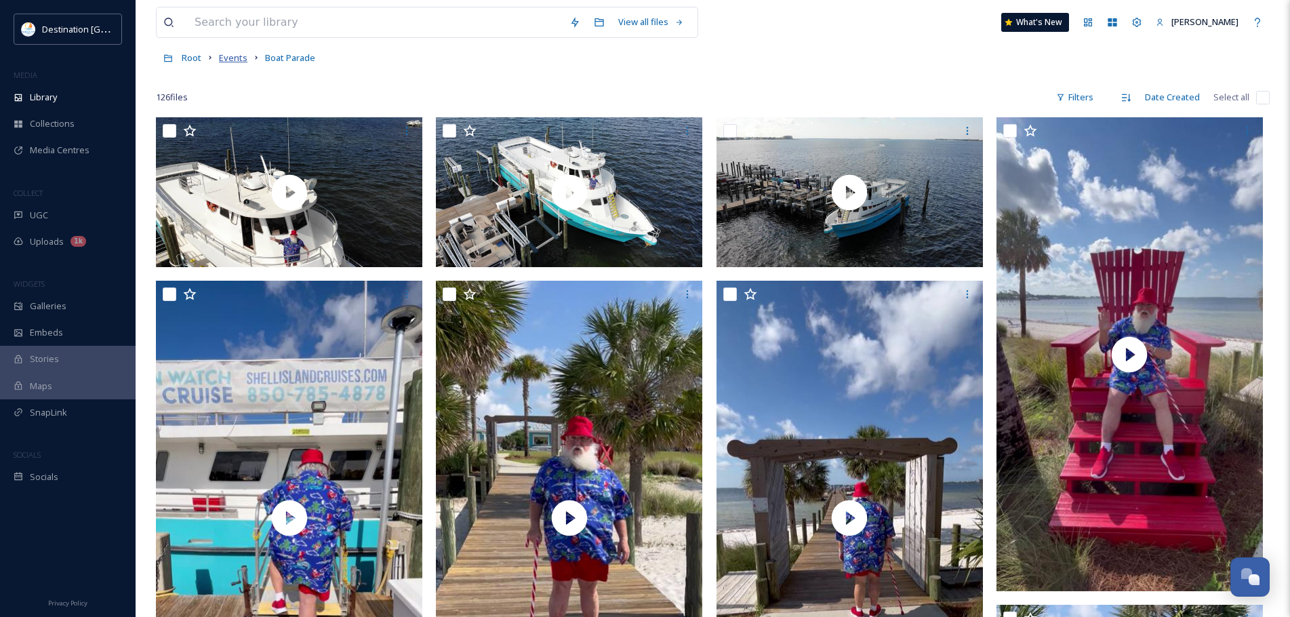
click at [239, 56] on span "Events" at bounding box center [233, 58] width 28 height 12
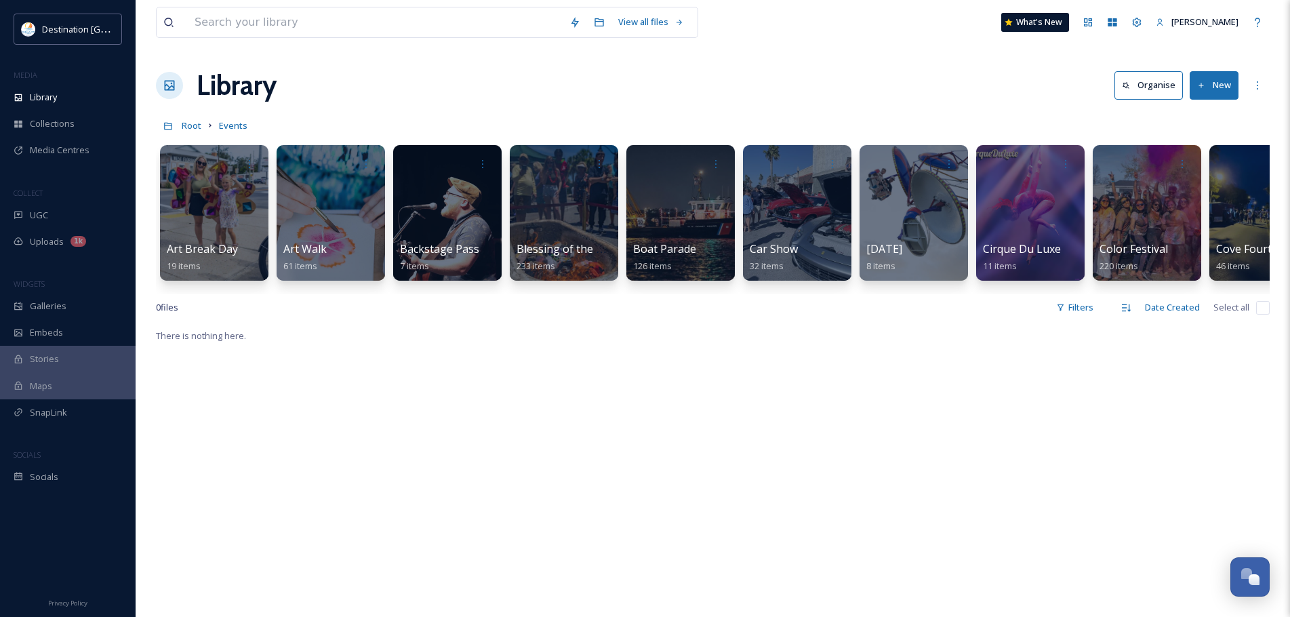
scroll to position [338, 0]
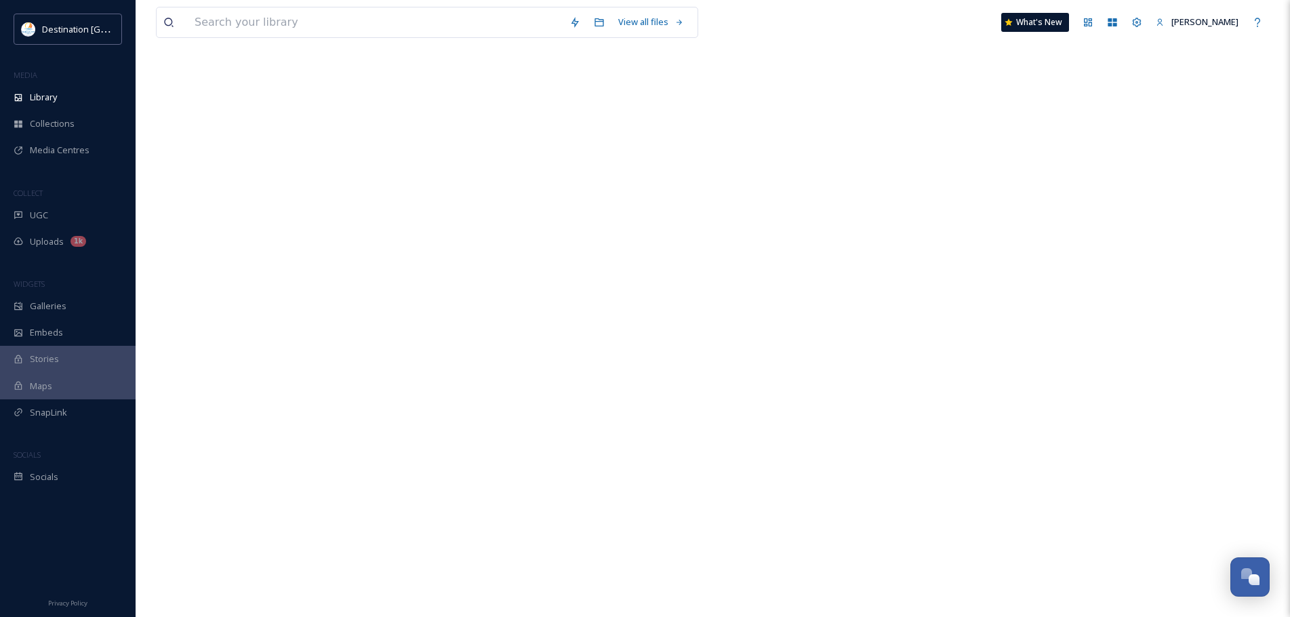
click at [222, 185] on div "There is nothing here." at bounding box center [713, 308] width 1114 height 617
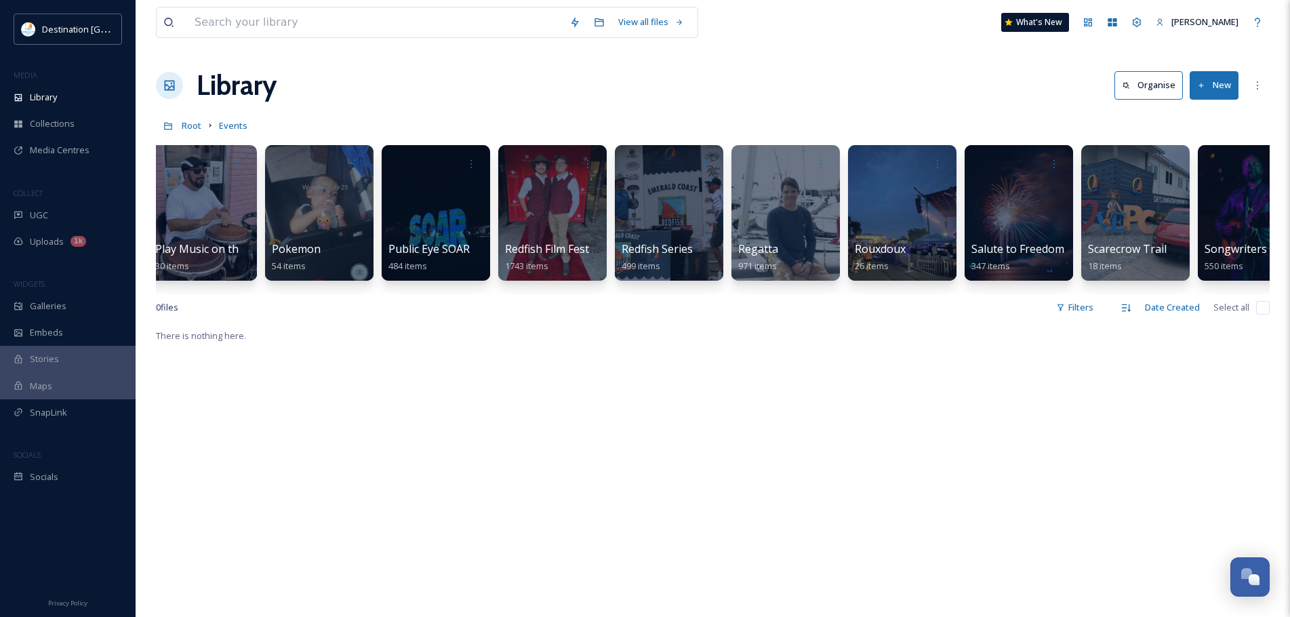
scroll to position [0, 3390]
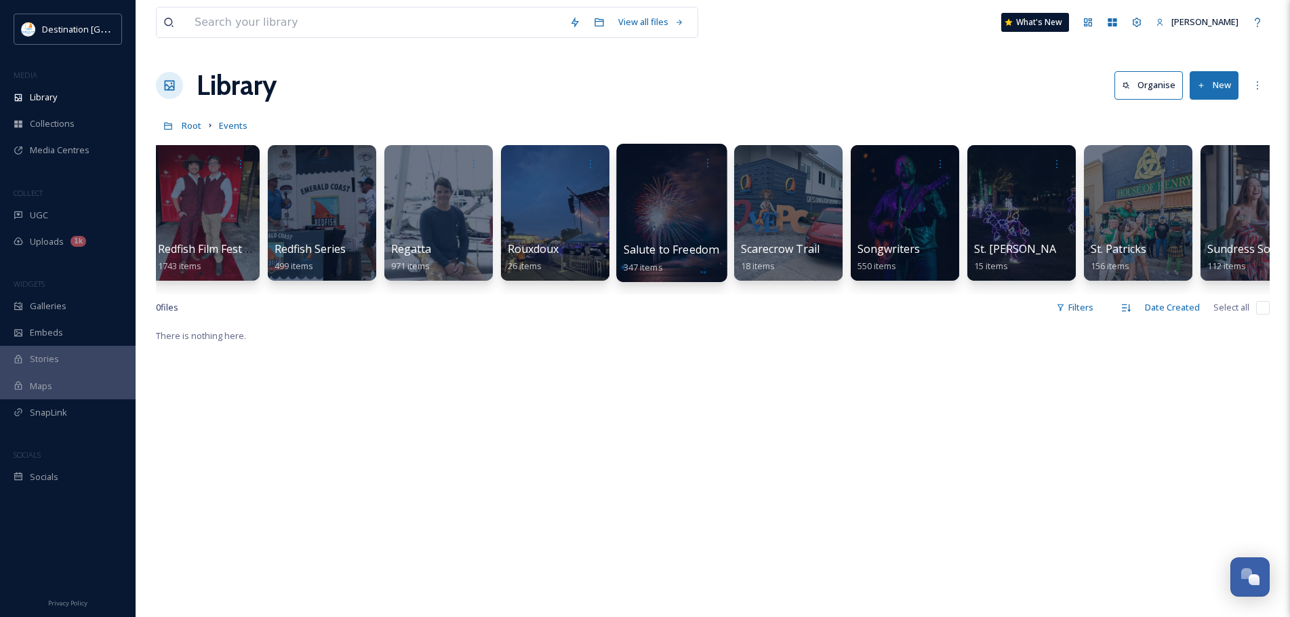
click at [666, 198] on div at bounding box center [671, 213] width 111 height 138
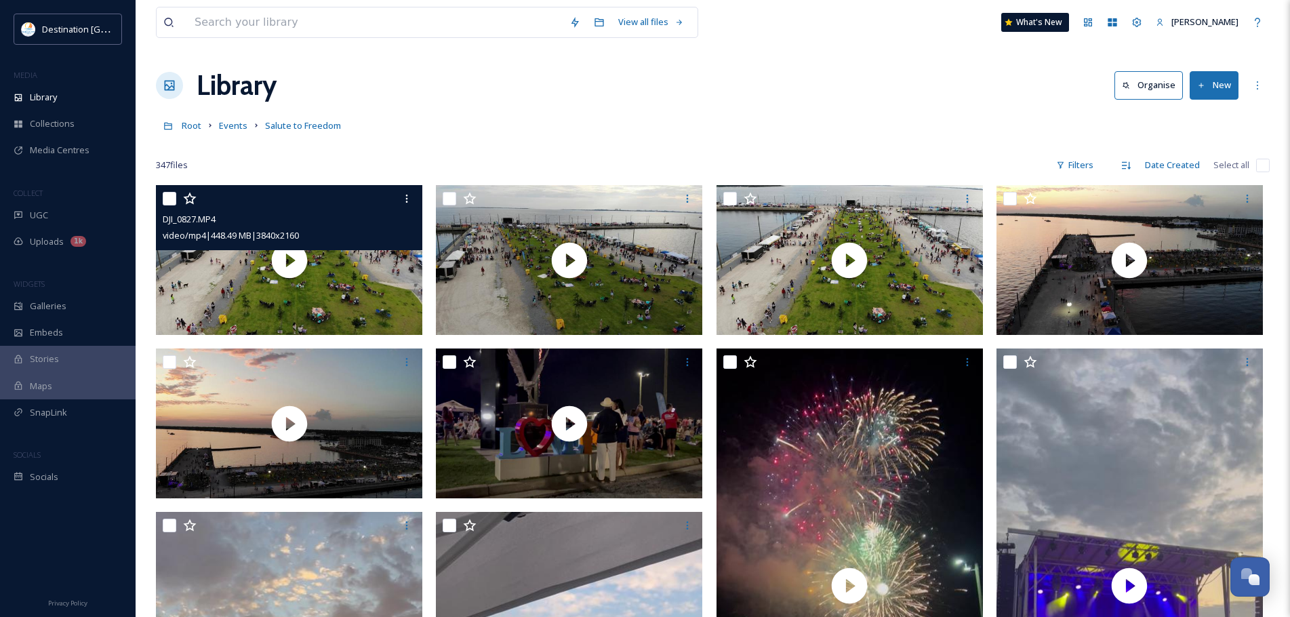
click at [169, 198] on input "checkbox" at bounding box center [170, 199] width 14 height 14
checkbox input "true"
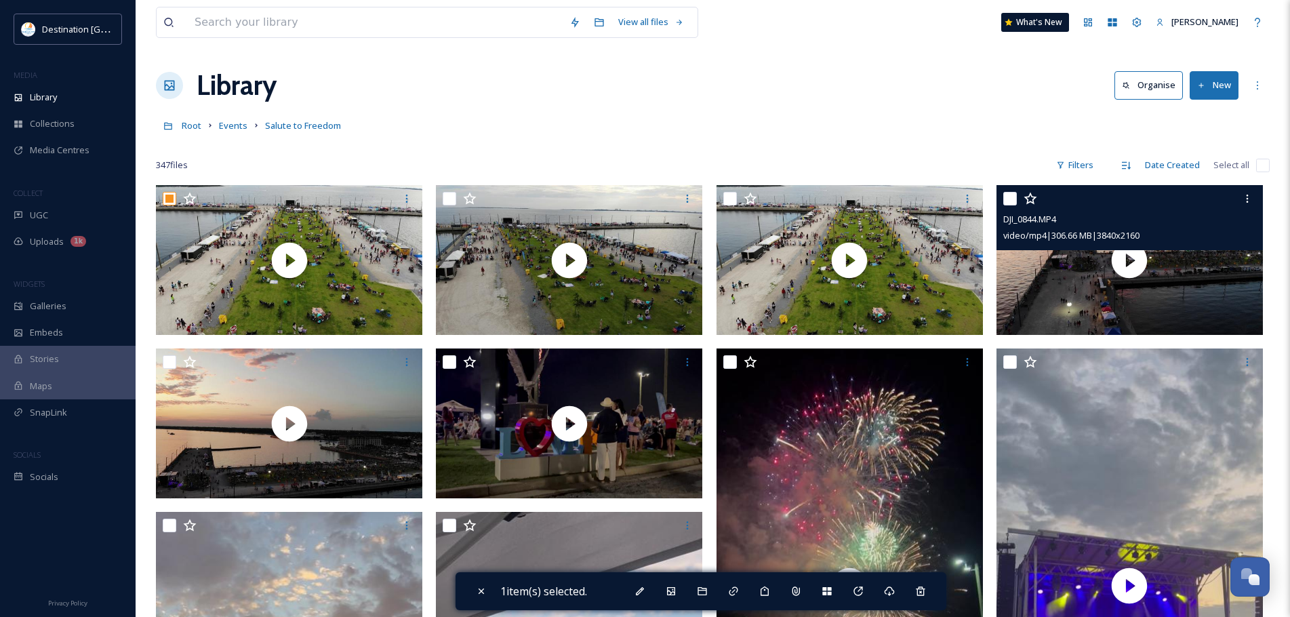
click at [1015, 196] on input "checkbox" at bounding box center [1010, 199] width 14 height 14
checkbox input "true"
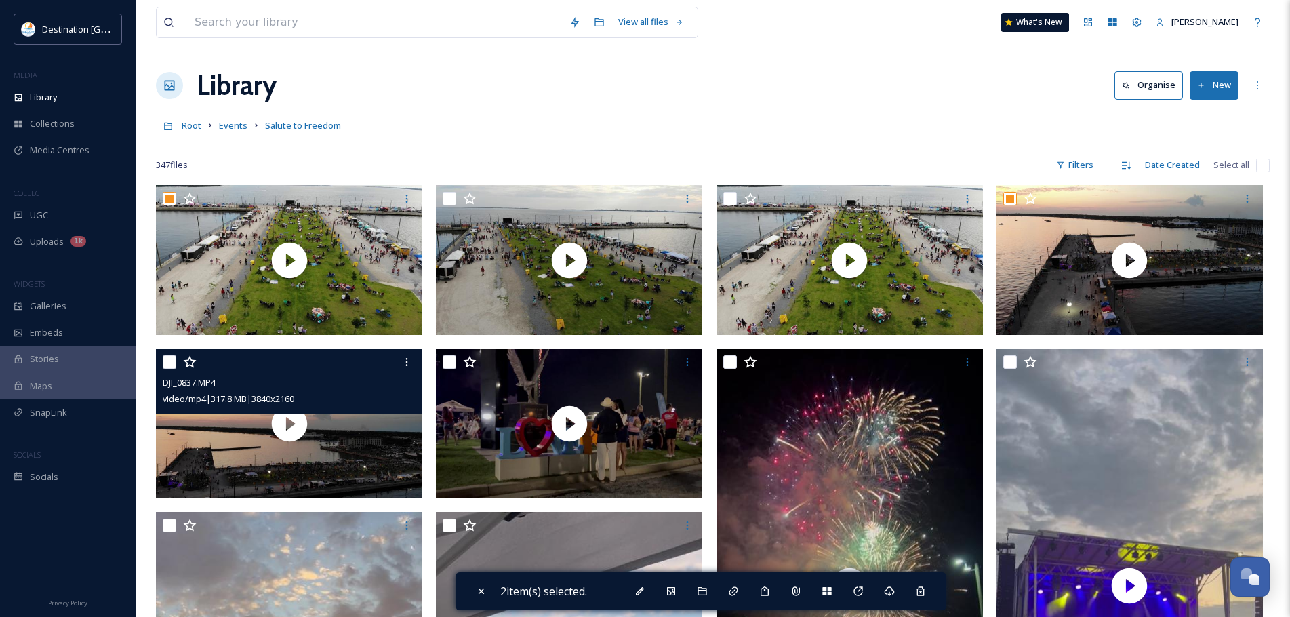
click at [166, 369] on div at bounding box center [291, 362] width 256 height 24
click at [166, 365] on input "checkbox" at bounding box center [170, 362] width 14 height 14
checkbox input "true"
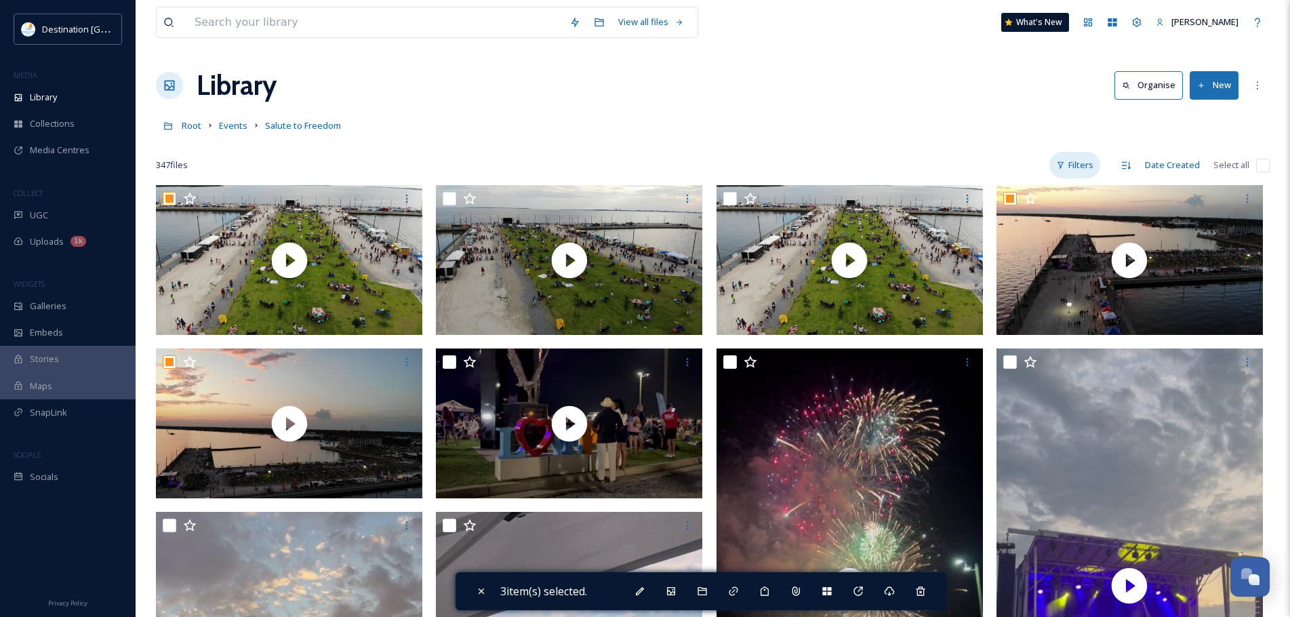
click at [1085, 163] on div "Filters" at bounding box center [1074, 165] width 51 height 26
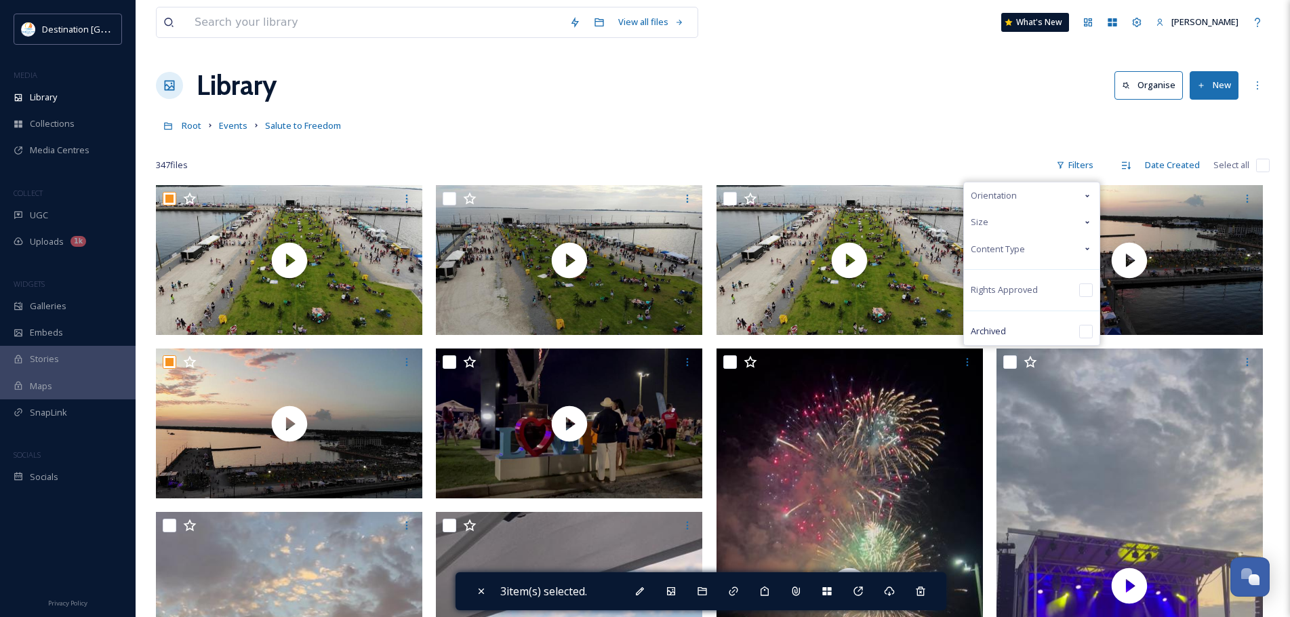
click at [1060, 249] on div "Content Type" at bounding box center [1032, 249] width 136 height 26
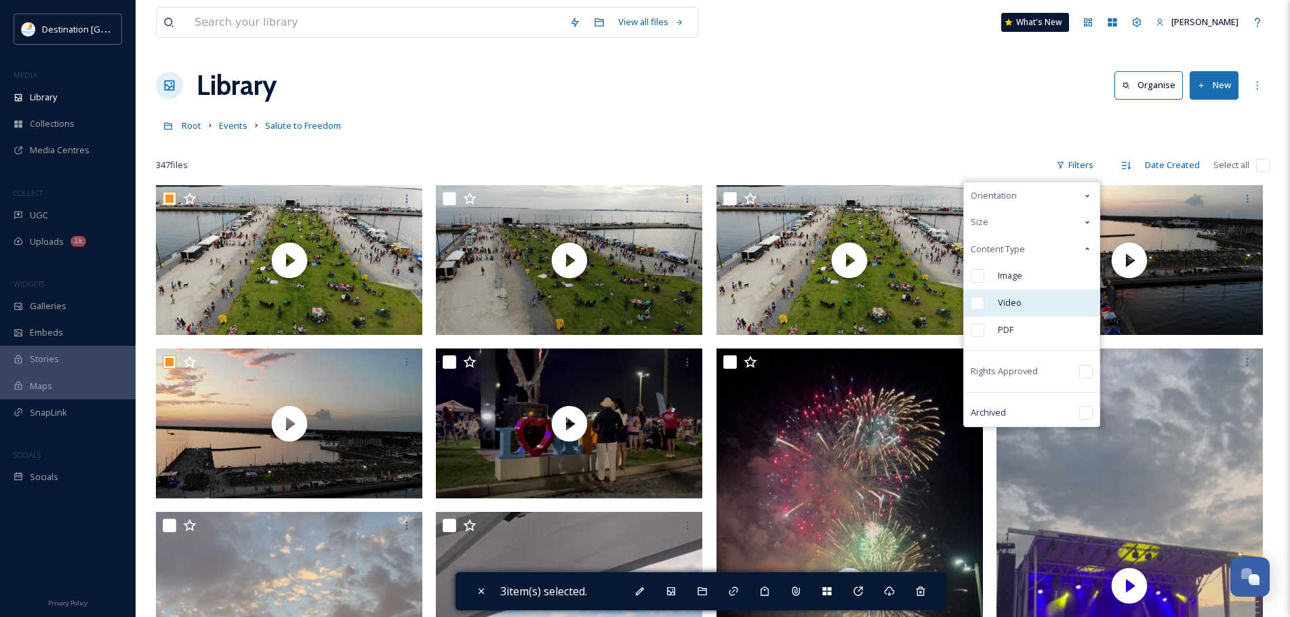
click at [1044, 297] on div "Video" at bounding box center [1032, 302] width 136 height 27
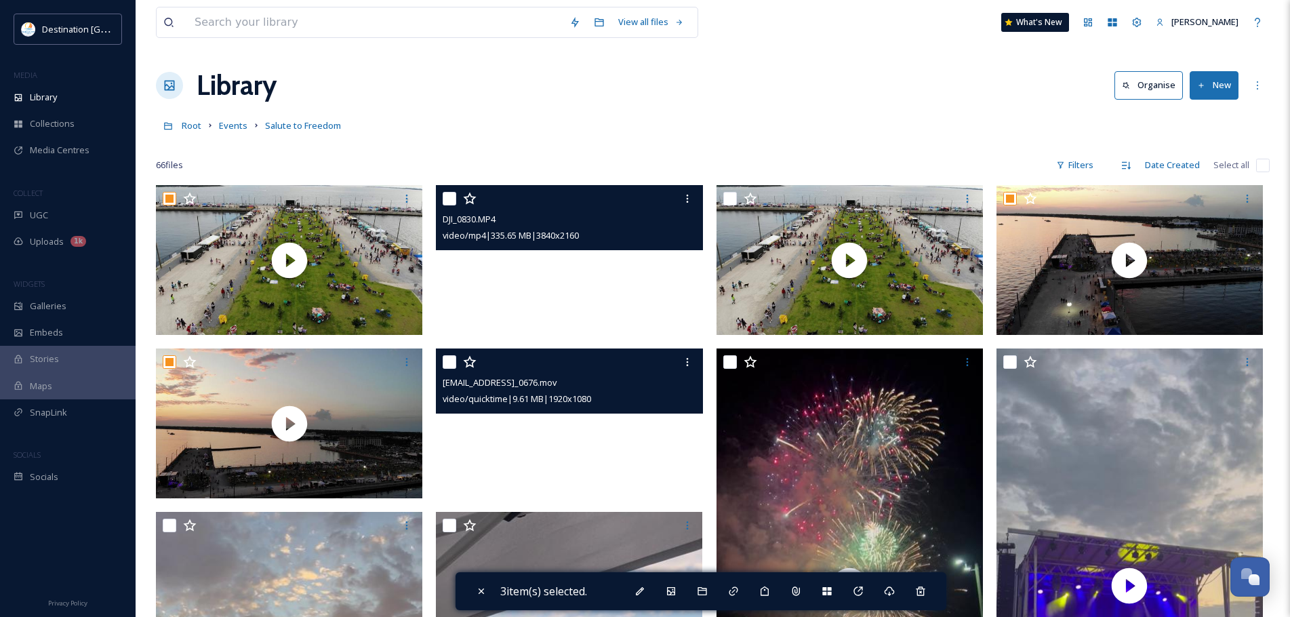
click at [575, 447] on video "ext_1757689072.097265_Social@destinationpanamacity.com-IMG_0676.mov" at bounding box center [569, 423] width 266 height 150
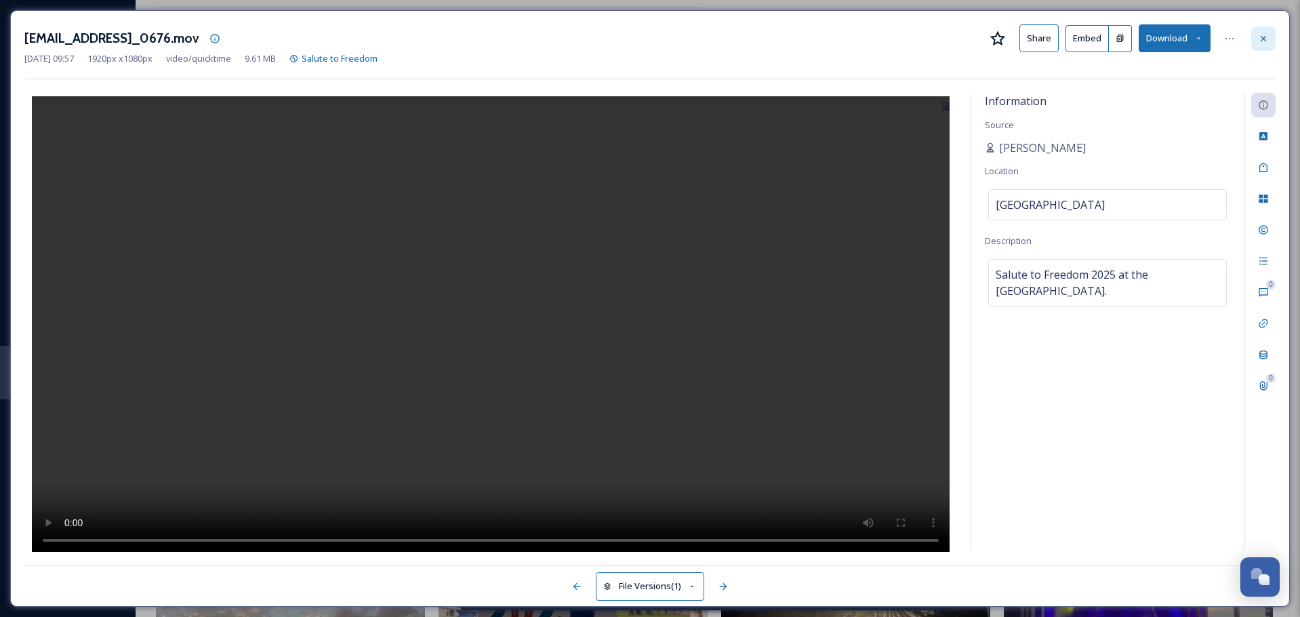
click at [1259, 37] on icon at bounding box center [1263, 38] width 11 height 11
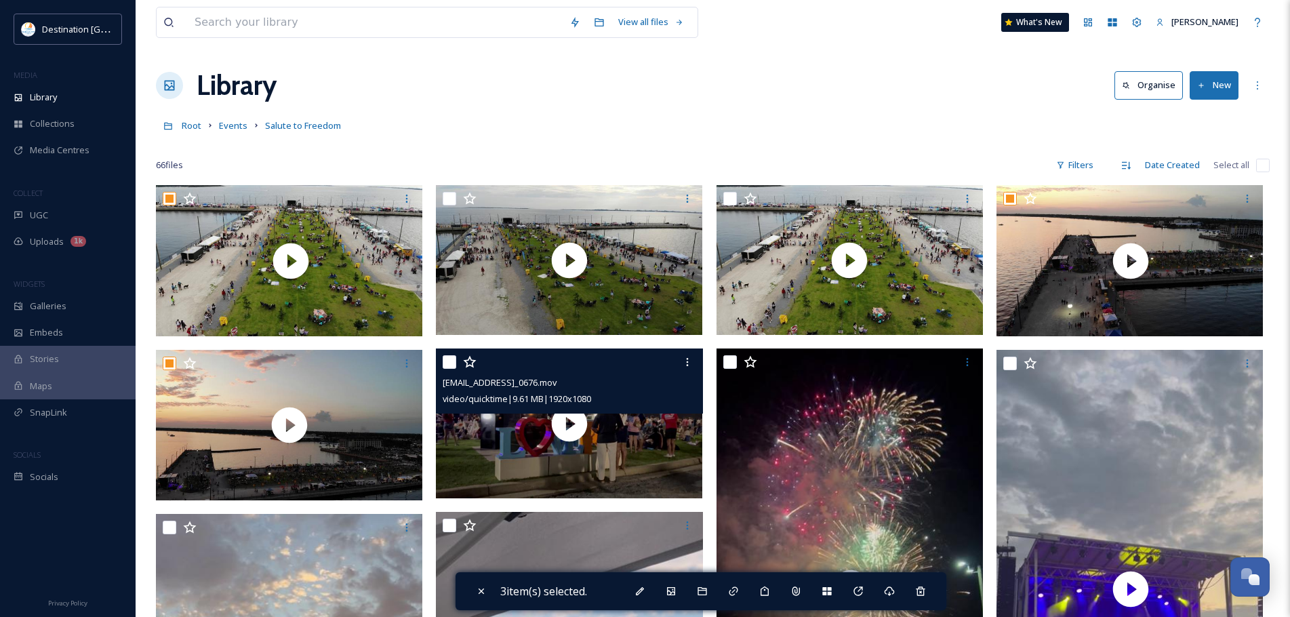
click at [452, 363] on input "checkbox" at bounding box center [450, 362] width 14 height 14
checkbox input "true"
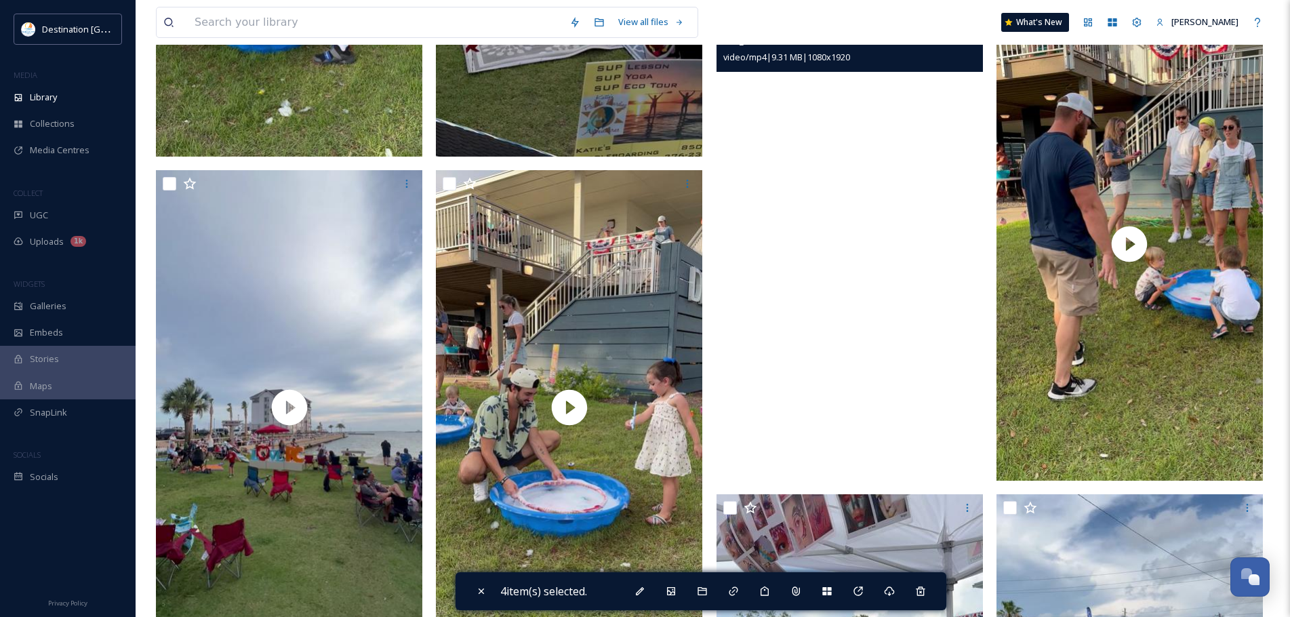
scroll to position [5288, 0]
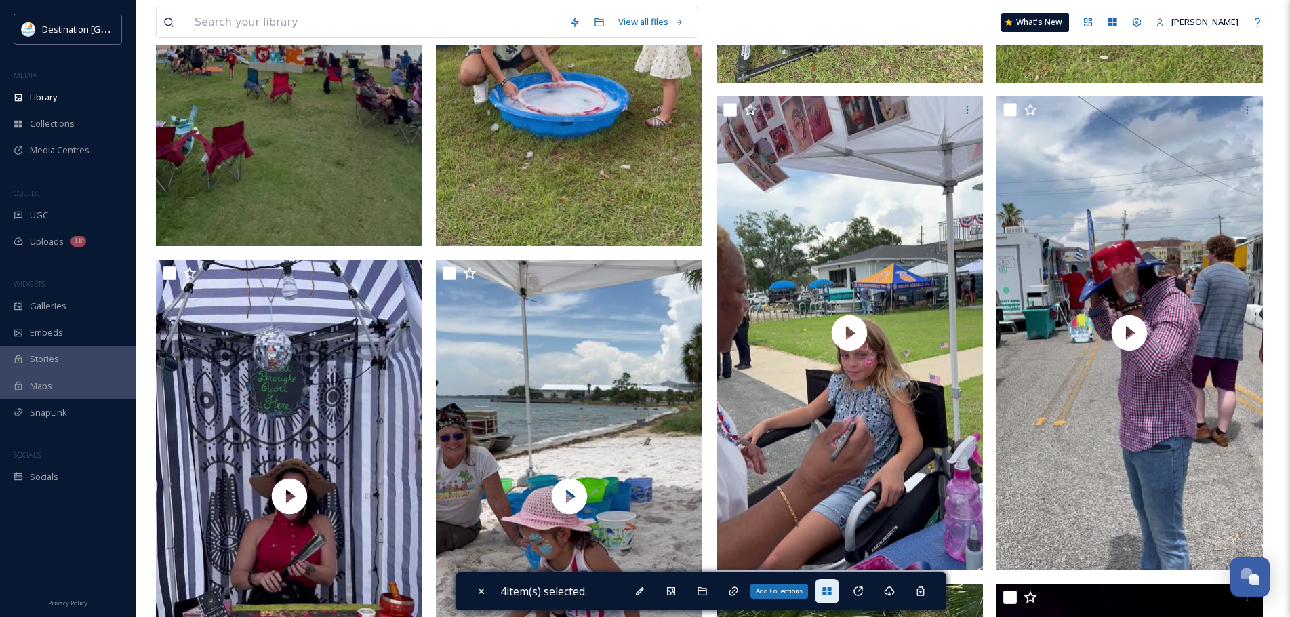
click at [832, 585] on div "Add Collections" at bounding box center [827, 591] width 24 height 24
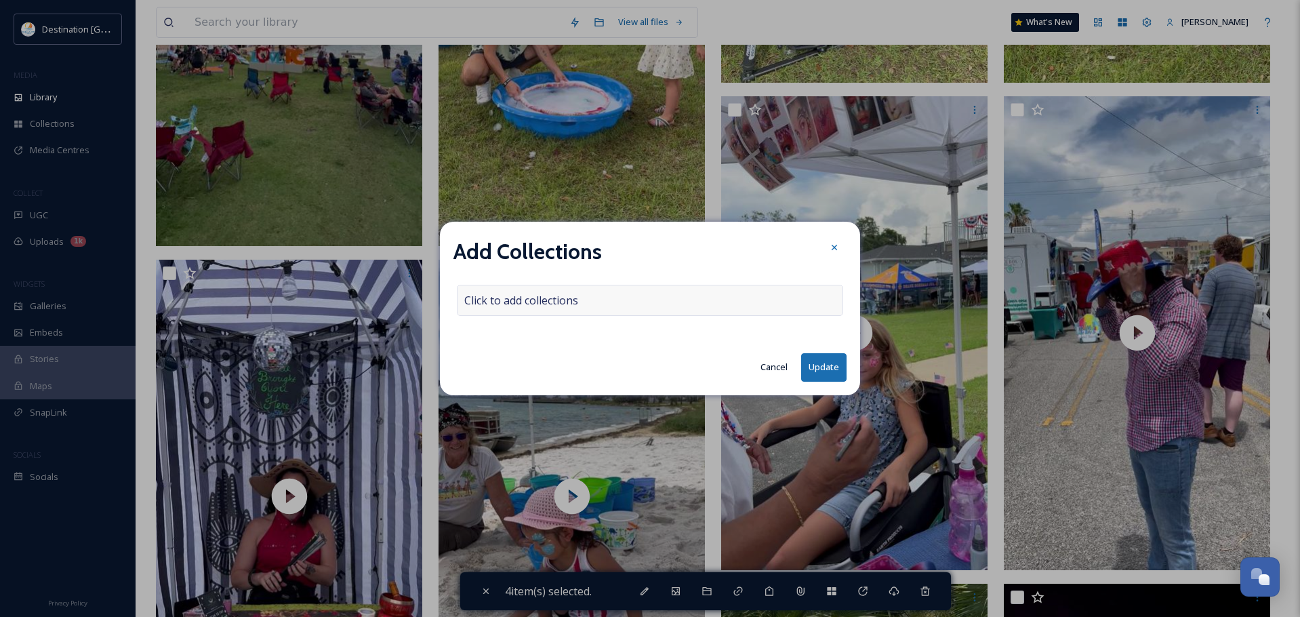
click at [584, 301] on div "Click to add collections" at bounding box center [650, 300] width 386 height 31
click at [578, 299] on input at bounding box center [532, 300] width 149 height 30
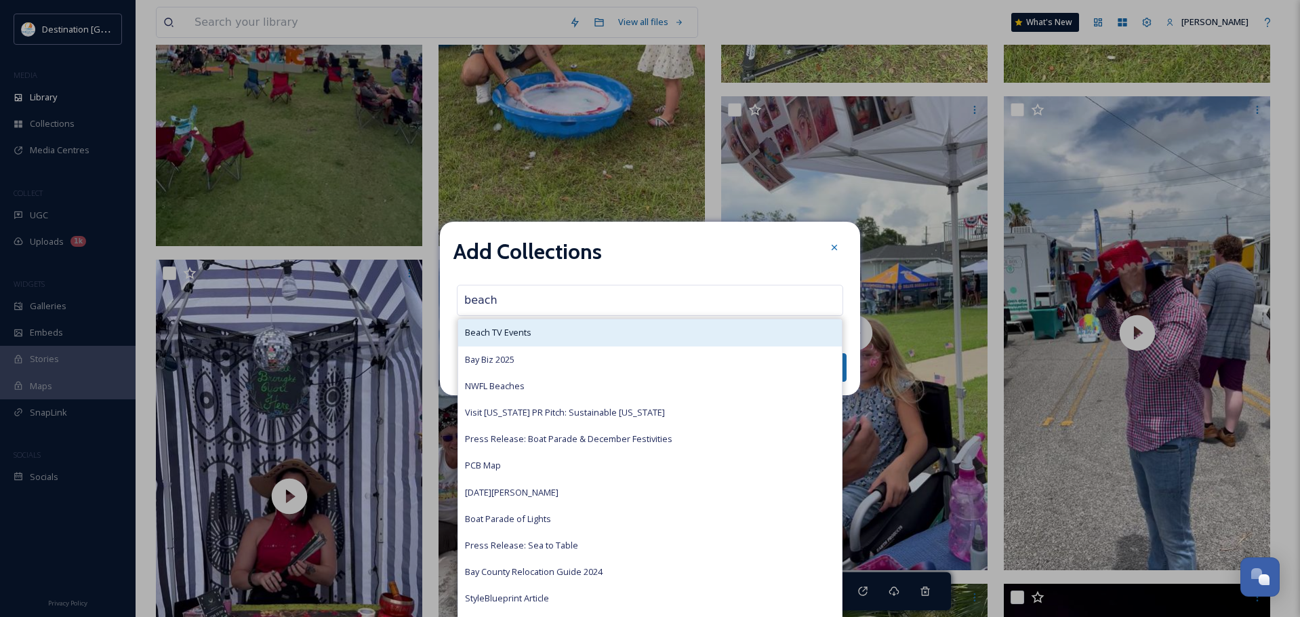
type input "beach"
click at [545, 340] on div "Beach TV Events" at bounding box center [650, 332] width 384 height 26
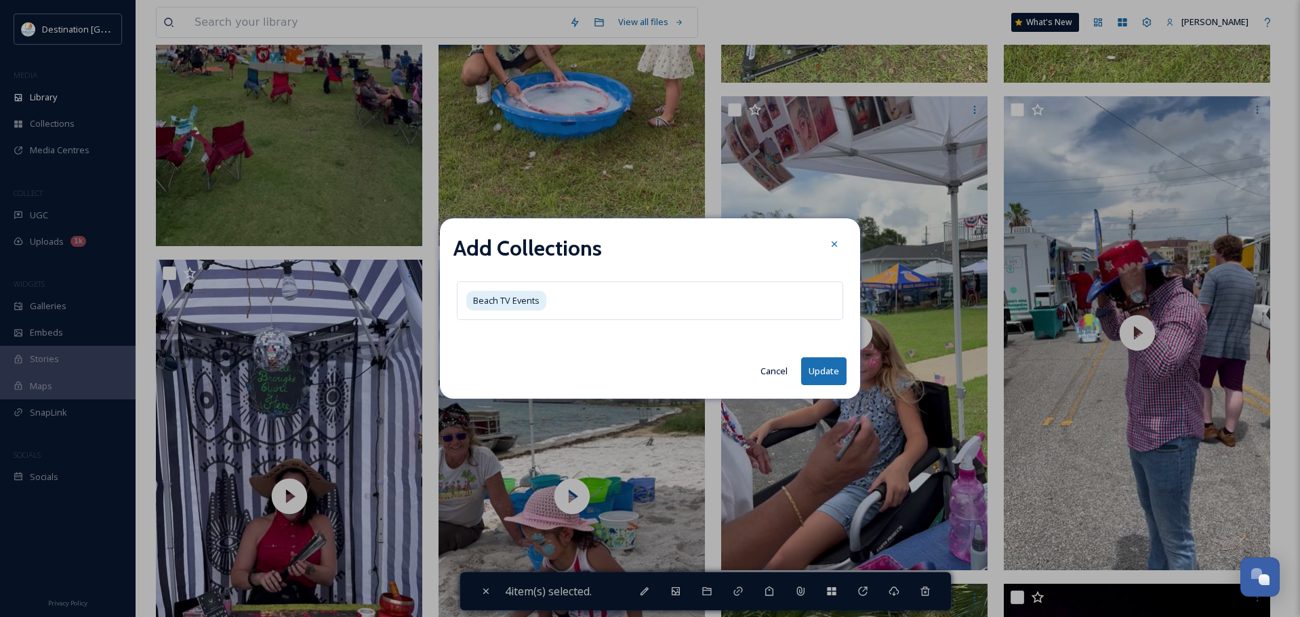
click at [809, 373] on button "Update" at bounding box center [823, 371] width 45 height 28
checkbox input "false"
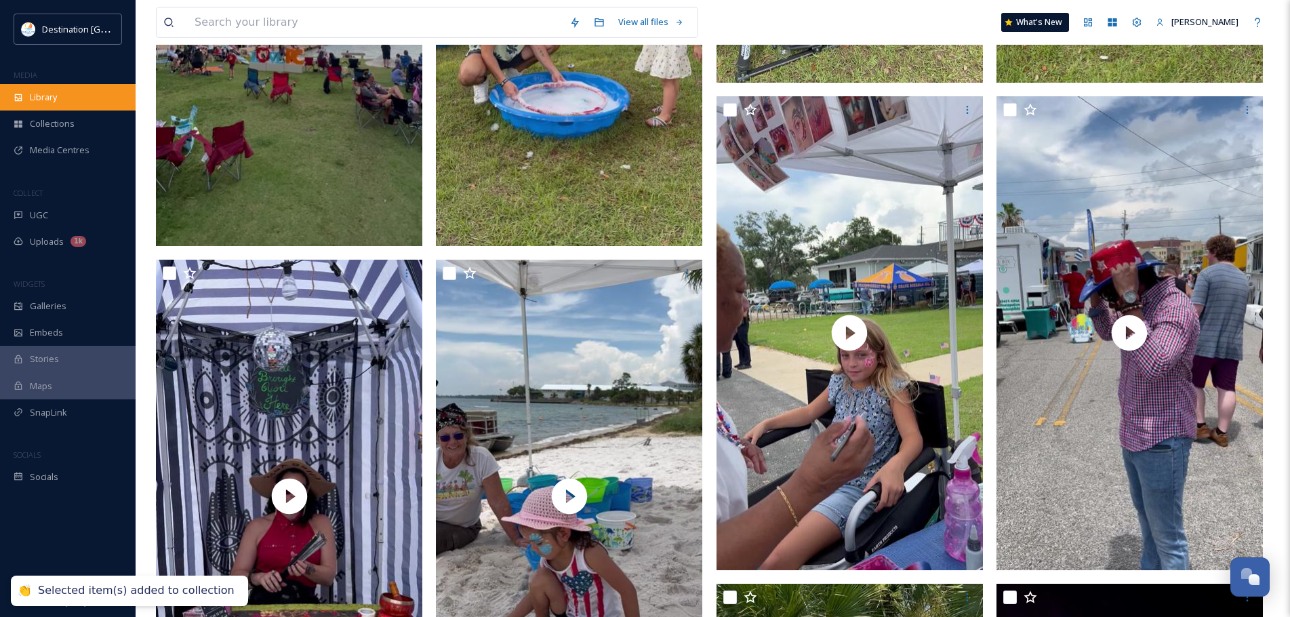
click at [43, 107] on div "Library" at bounding box center [68, 97] width 136 height 26
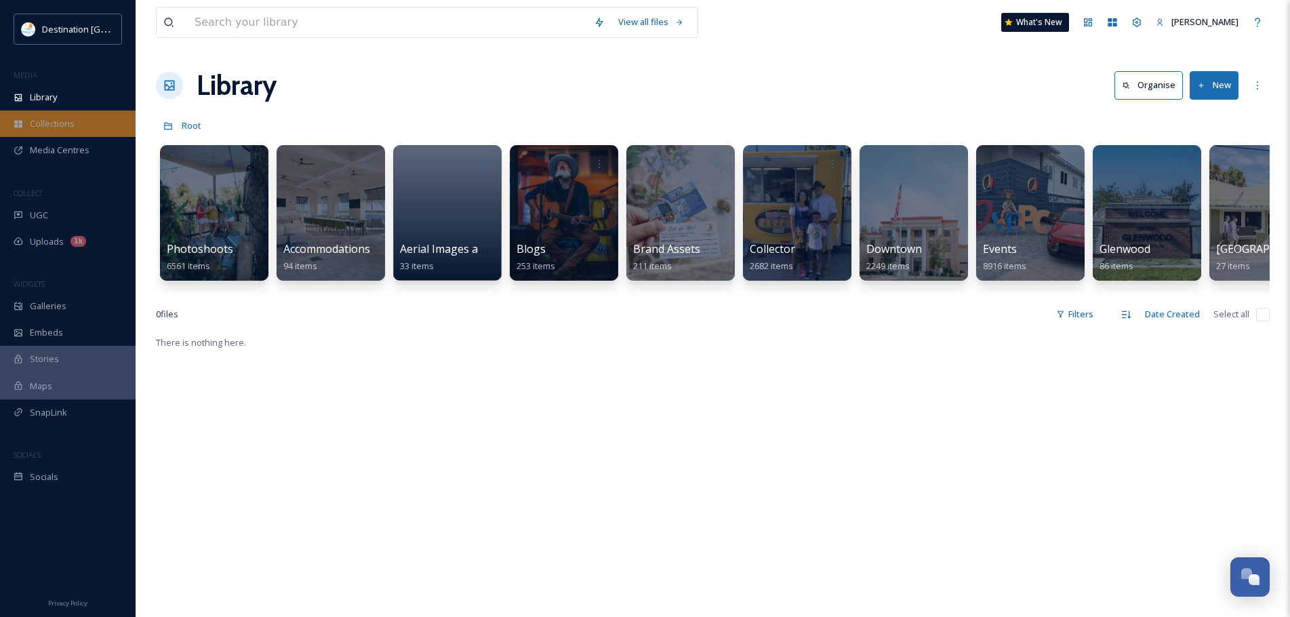
click at [79, 136] on div "Collections" at bounding box center [68, 124] width 136 height 26
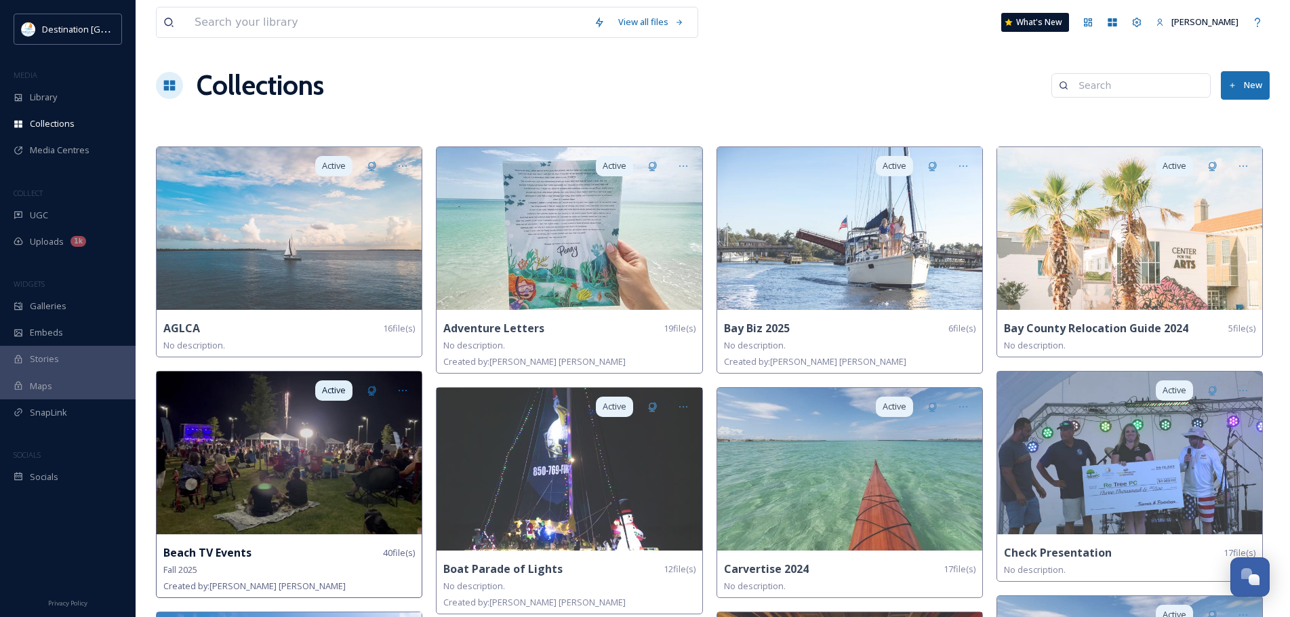
click at [319, 547] on div "Beach TV Events 40 file(s)" at bounding box center [289, 552] width 252 height 17
click at [360, 470] on img at bounding box center [289, 453] width 265 height 163
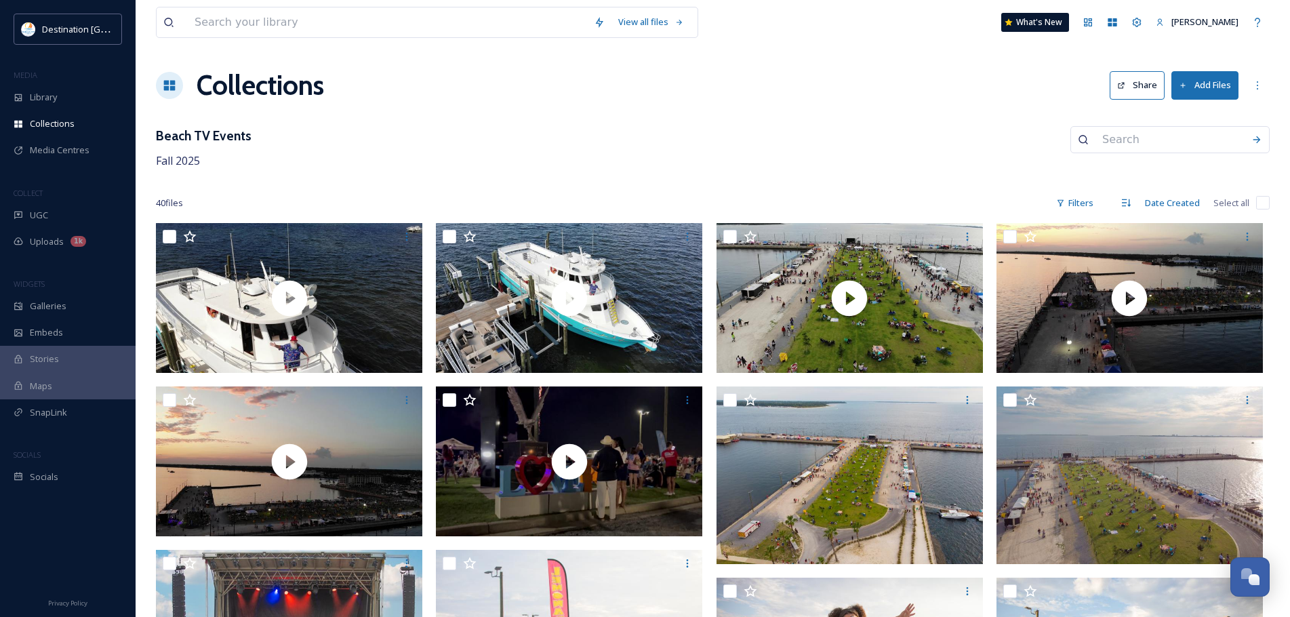
click at [1126, 85] on icon at bounding box center [1121, 85] width 9 height 9
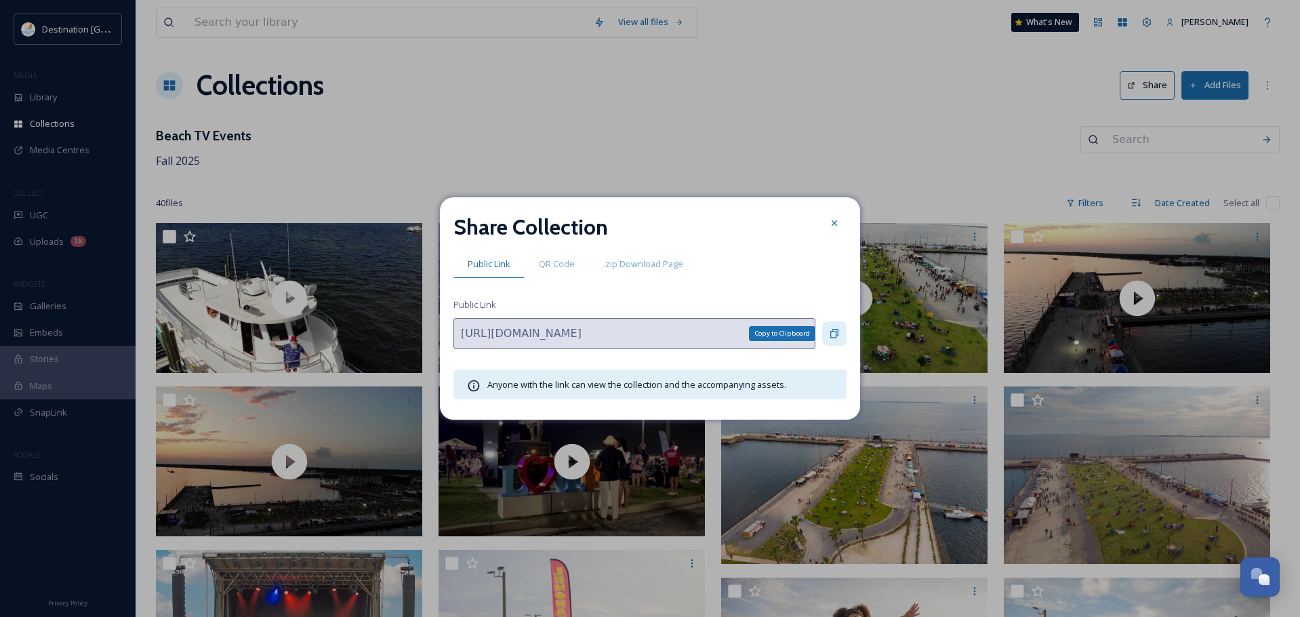
click at [835, 336] on icon at bounding box center [834, 333] width 11 height 11
